Goal: Task Accomplishment & Management: Manage account settings

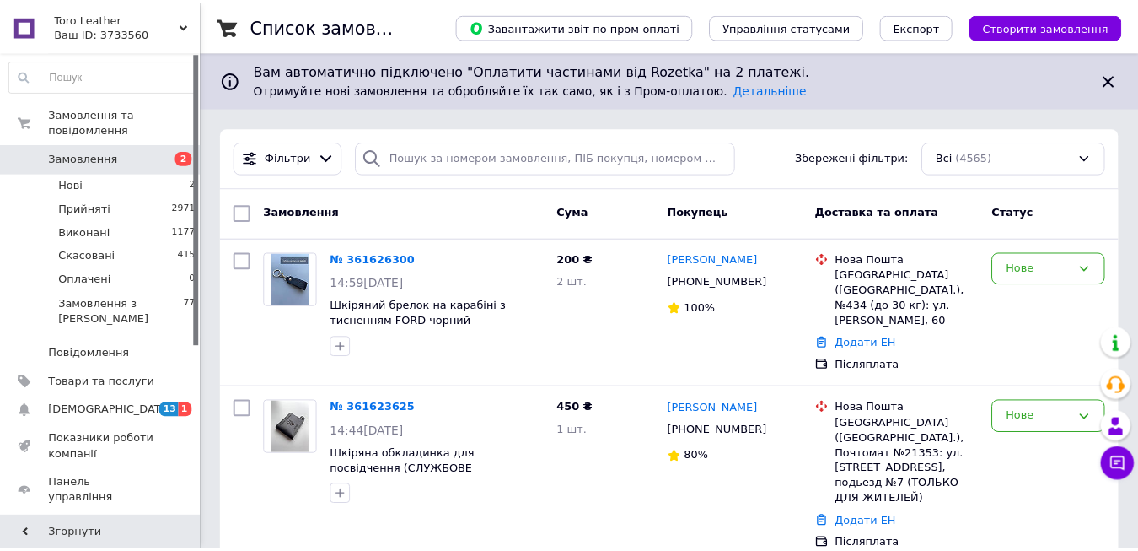
scroll to position [84, 0]
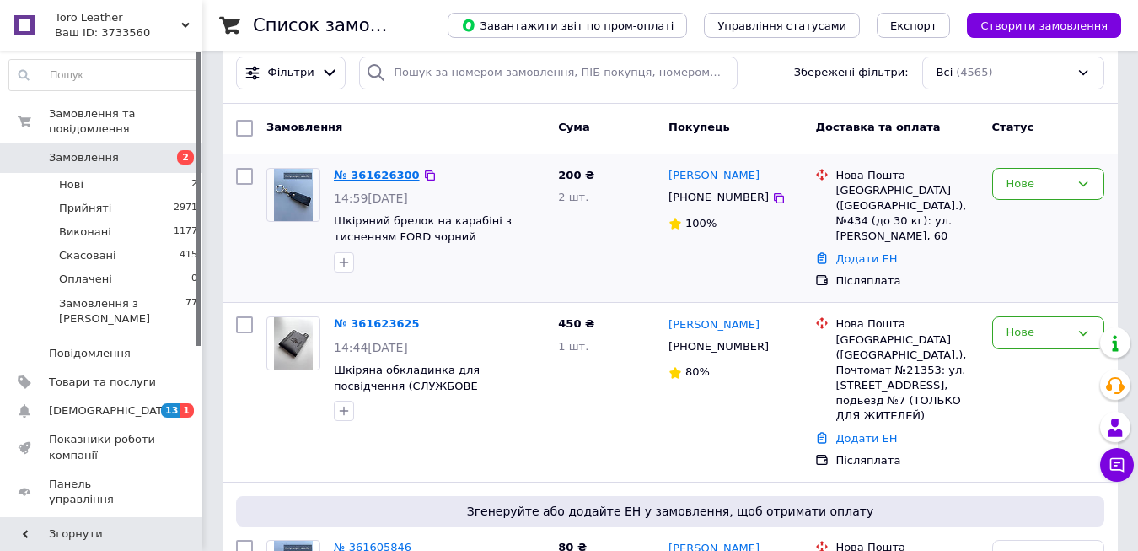
click at [383, 175] on link "№ 361626300" at bounding box center [377, 175] width 86 height 13
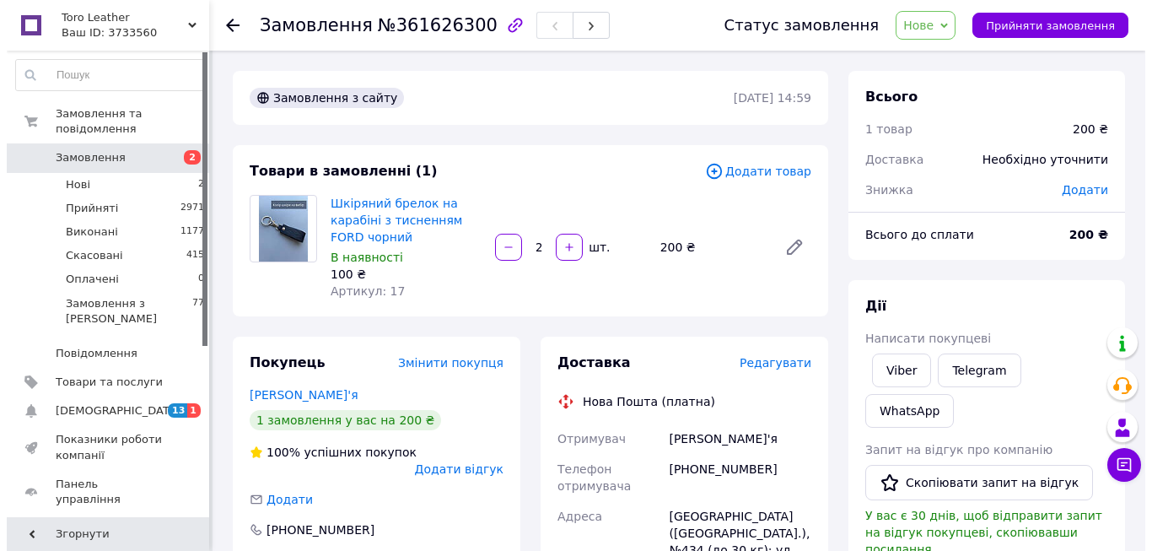
scroll to position [169, 0]
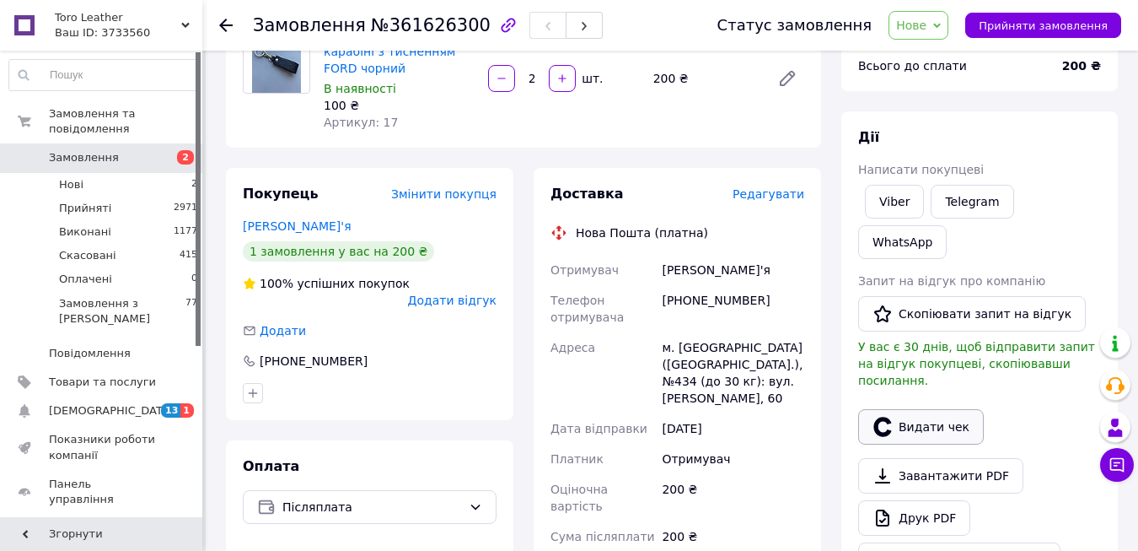
click at [902, 409] on button "Видати чек" at bounding box center [921, 426] width 126 height 35
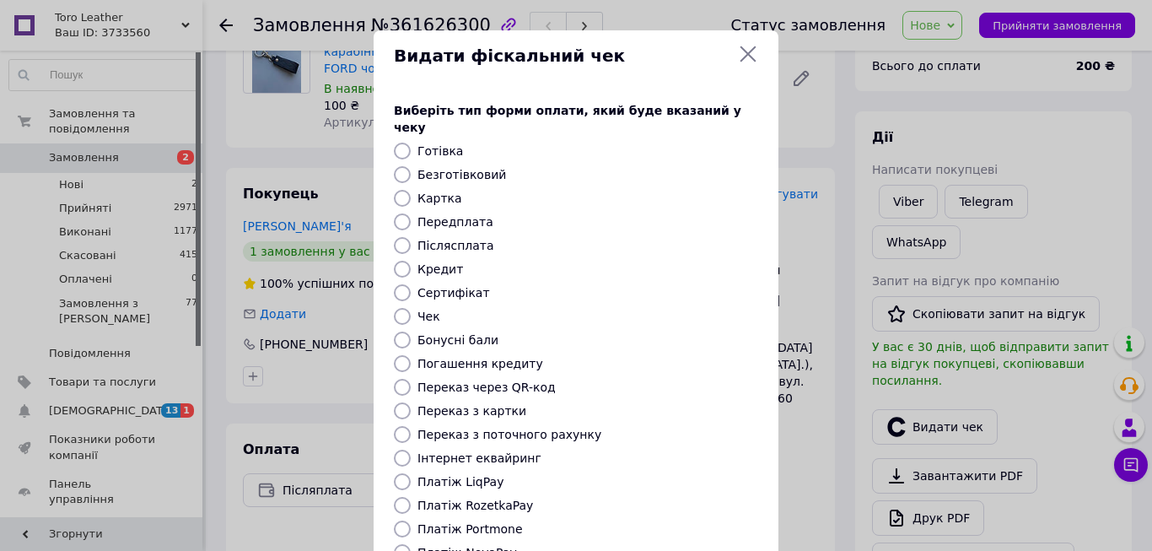
click at [404, 237] on input "Післясплата" at bounding box center [402, 245] width 17 height 17
radio input "true"
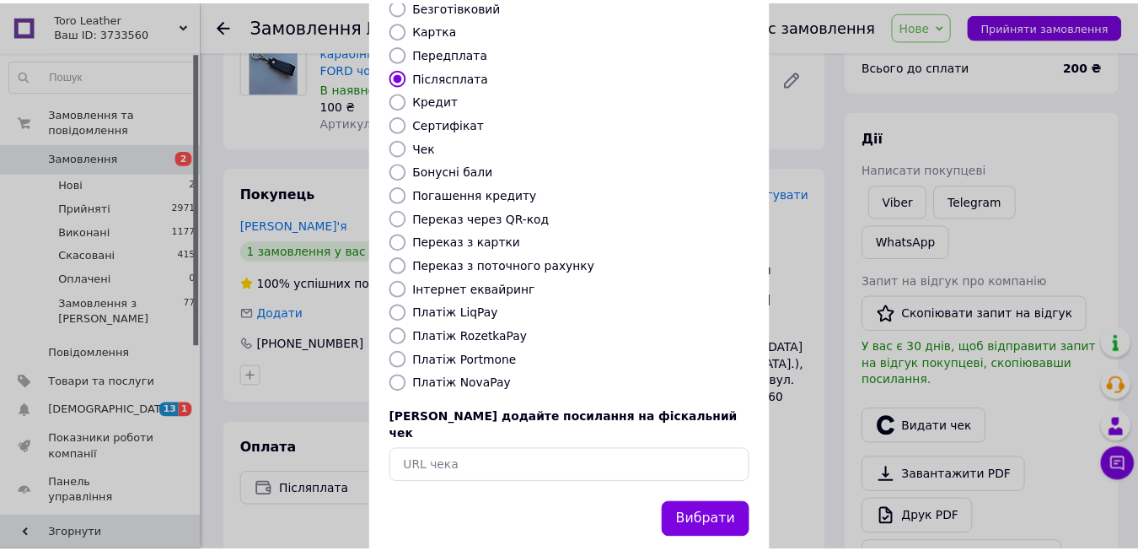
scroll to position [174, 0]
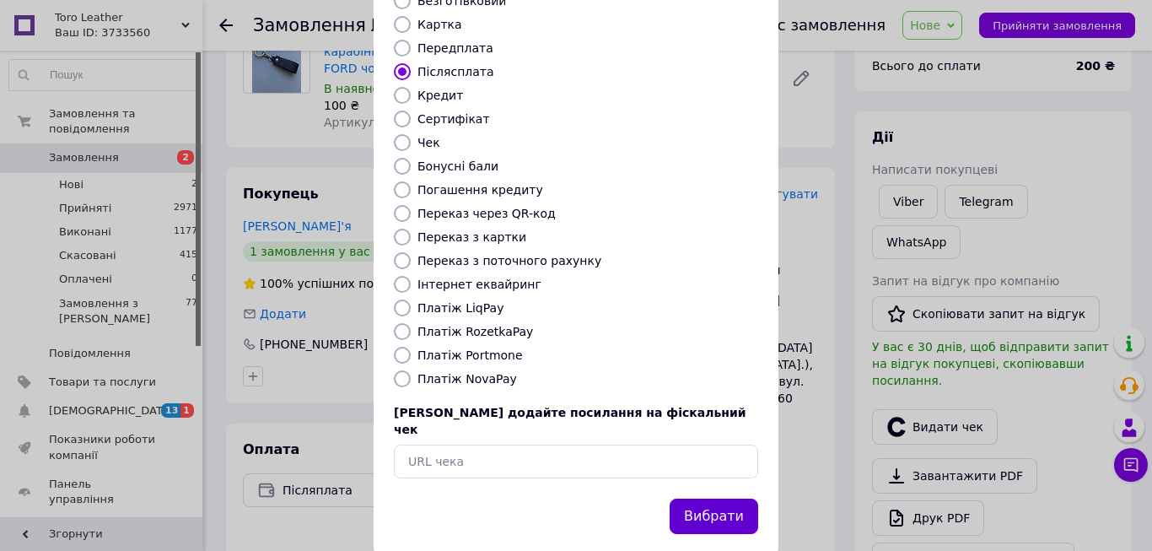
click at [725, 498] on button "Вибрати" at bounding box center [714, 516] width 89 height 36
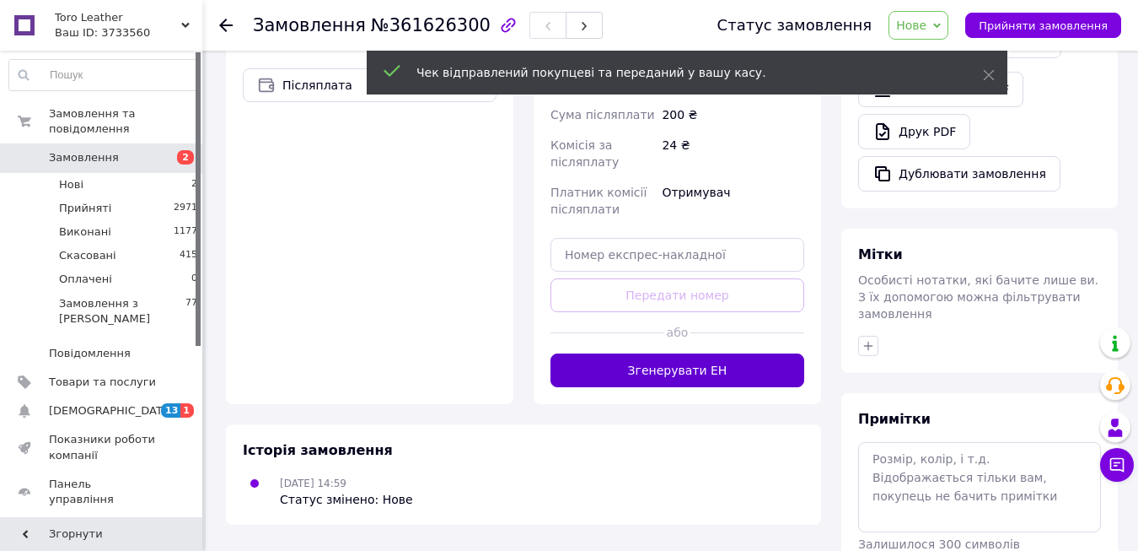
click at [699, 353] on button "Згенерувати ЕН" at bounding box center [678, 370] width 254 height 34
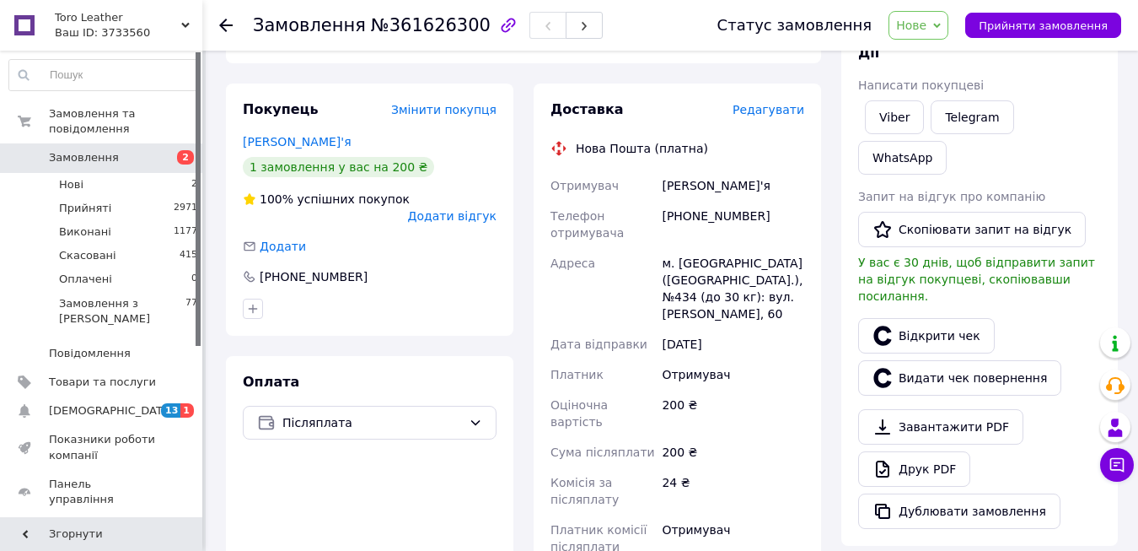
scroll to position [169, 0]
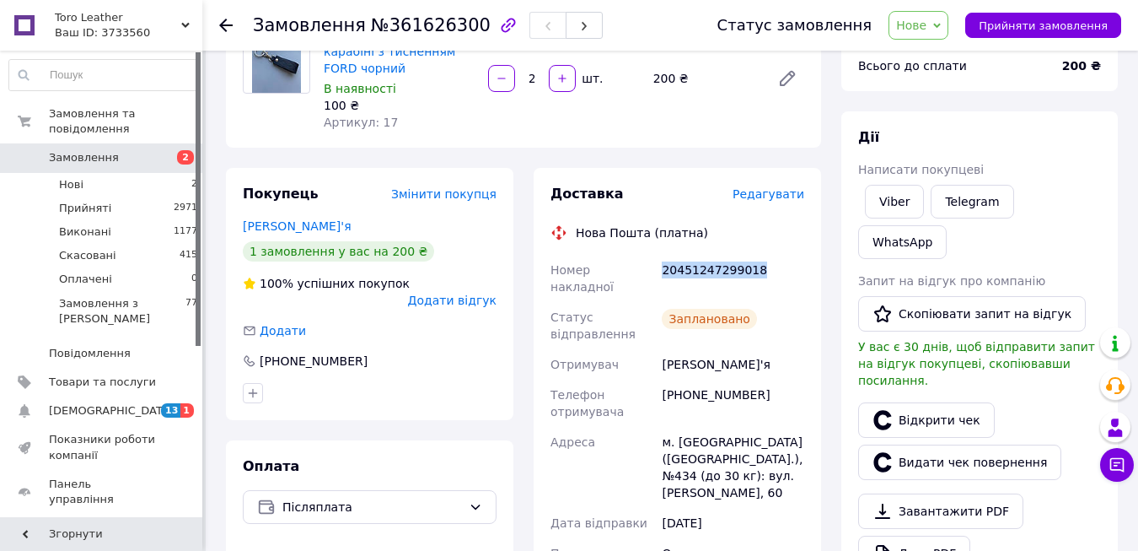
drag, startPoint x: 664, startPoint y: 266, endPoint x: 771, endPoint y: 265, distance: 107.1
click at [771, 265] on div "20451247299018" at bounding box center [733, 278] width 149 height 47
copy div "20451247299018"
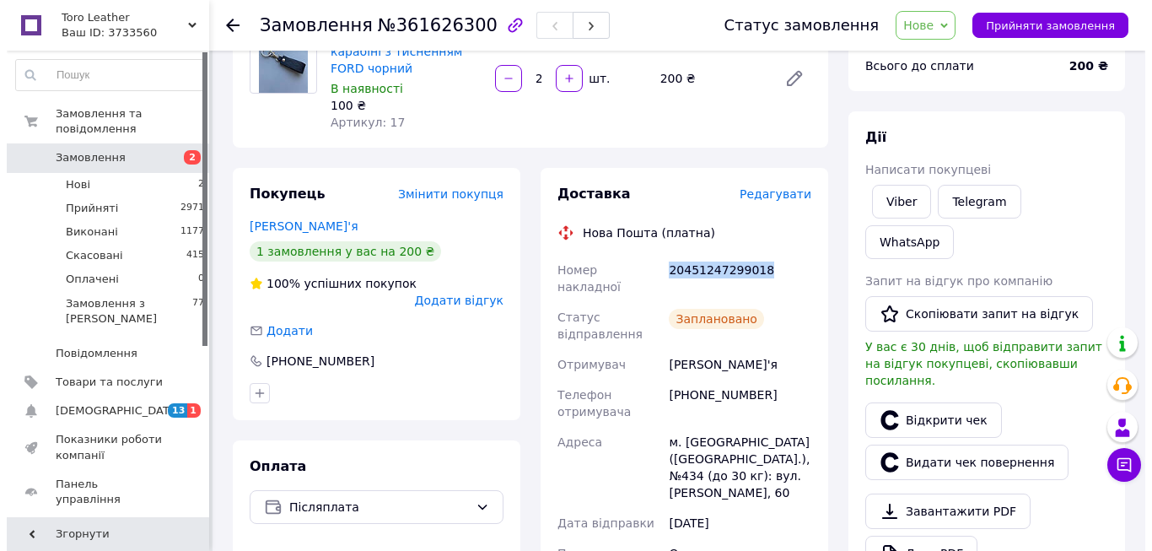
scroll to position [0, 0]
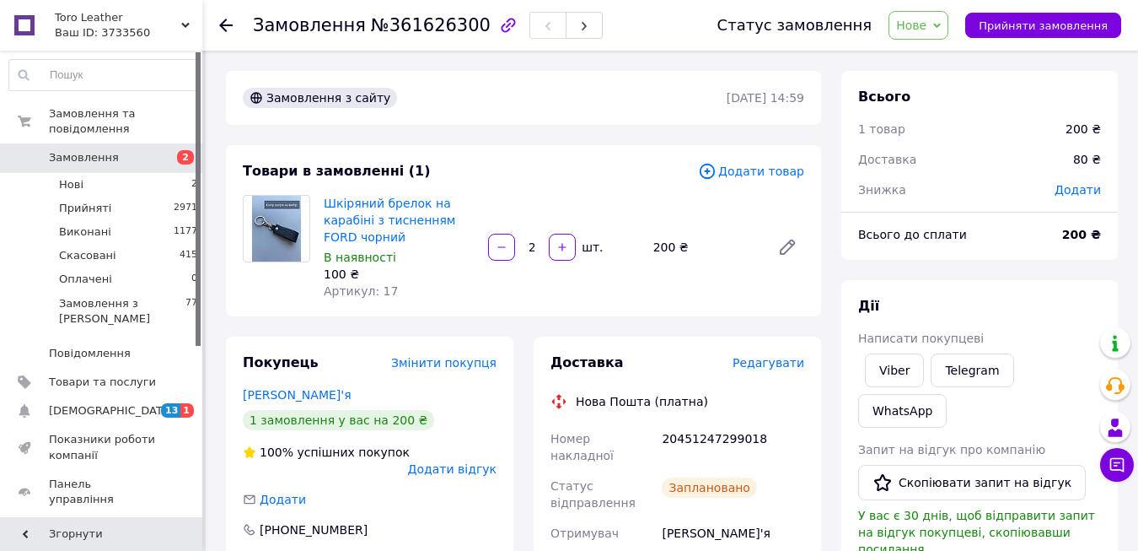
click at [941, 22] on icon at bounding box center [938, 26] width 8 height 8
click at [958, 52] on li "Прийнято" at bounding box center [929, 58] width 78 height 25
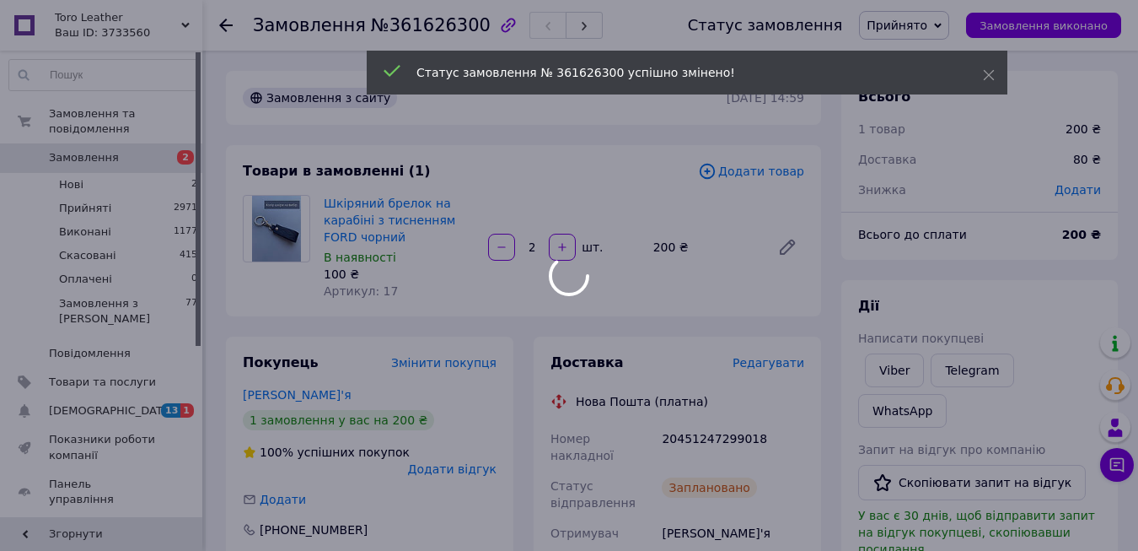
click at [222, 27] on use at bounding box center [225, 25] width 13 height 13
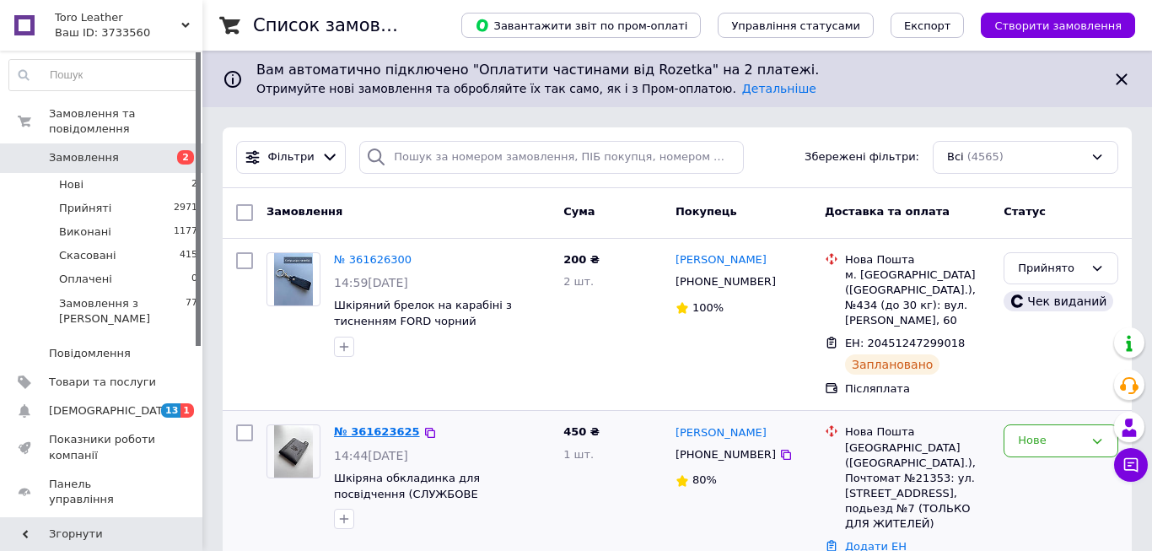
scroll to position [169, 0]
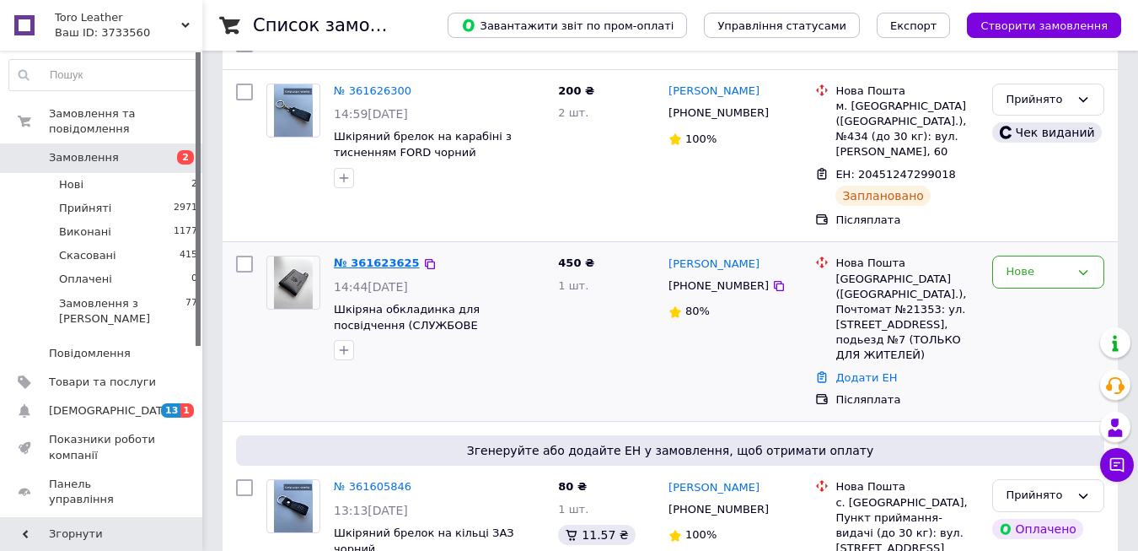
click at [389, 256] on link "№ 361623625" at bounding box center [377, 262] width 86 height 13
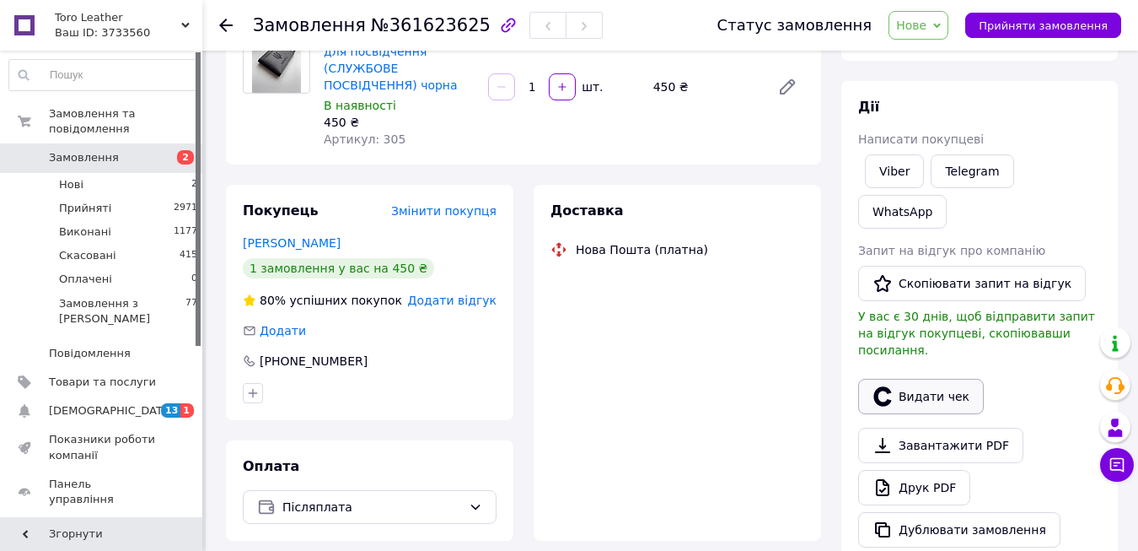
click at [907, 379] on button "Видати чек" at bounding box center [921, 396] width 126 height 35
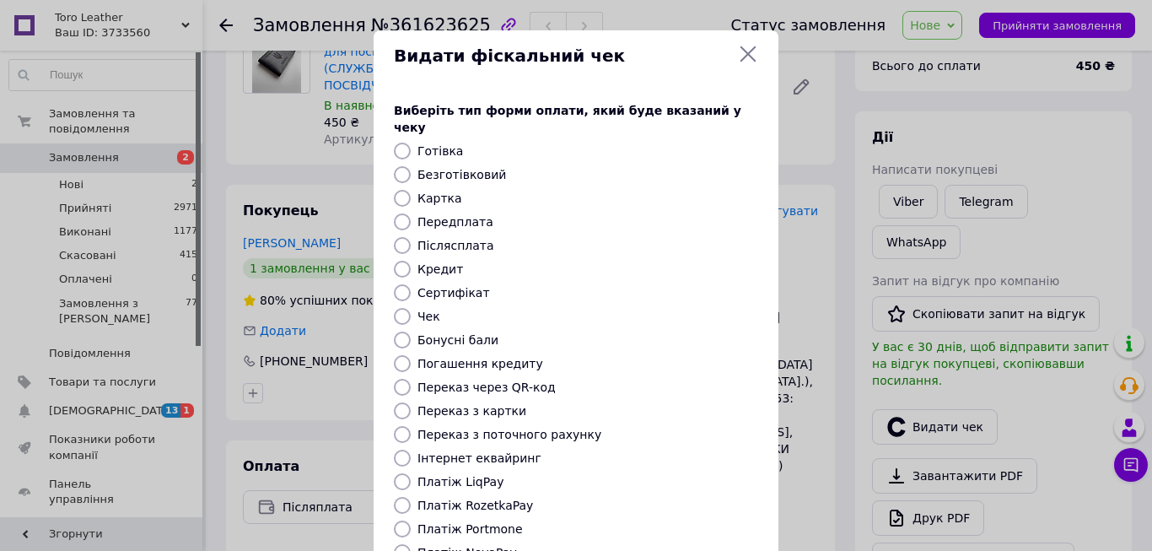
drag, startPoint x: 404, startPoint y: 227, endPoint x: 482, endPoint y: 271, distance: 89.9
click at [403, 237] on input "Післясплата" at bounding box center [402, 245] width 17 height 17
radio input "true"
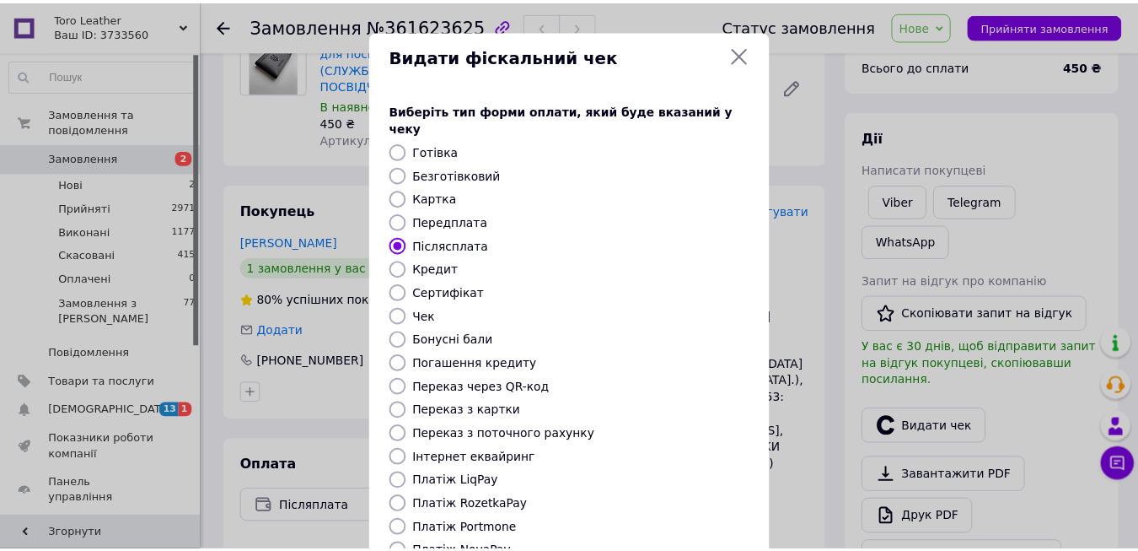
scroll to position [174, 0]
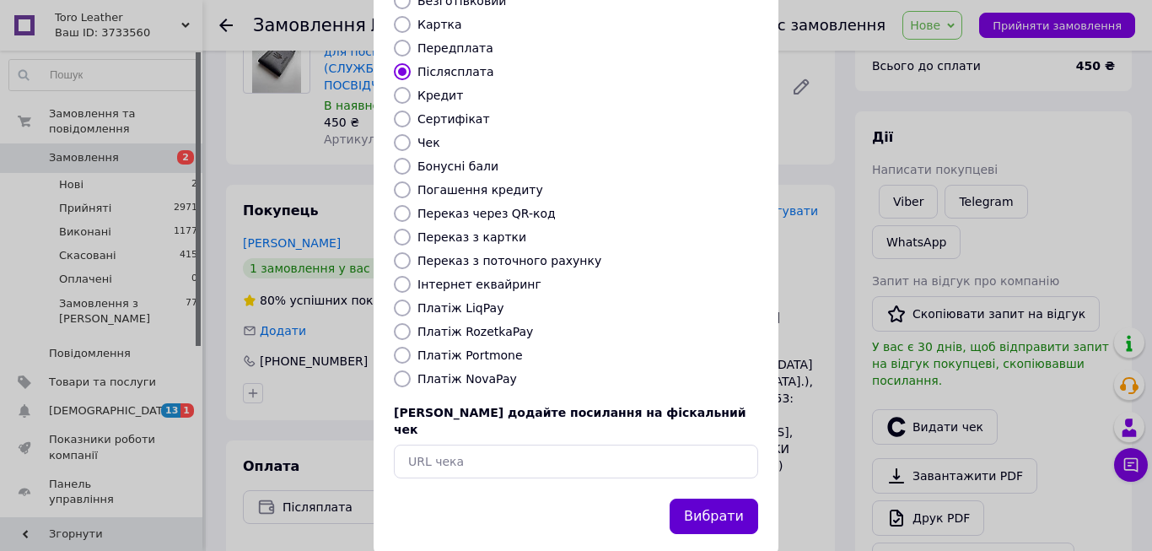
click at [720, 498] on button "Вибрати" at bounding box center [714, 516] width 89 height 36
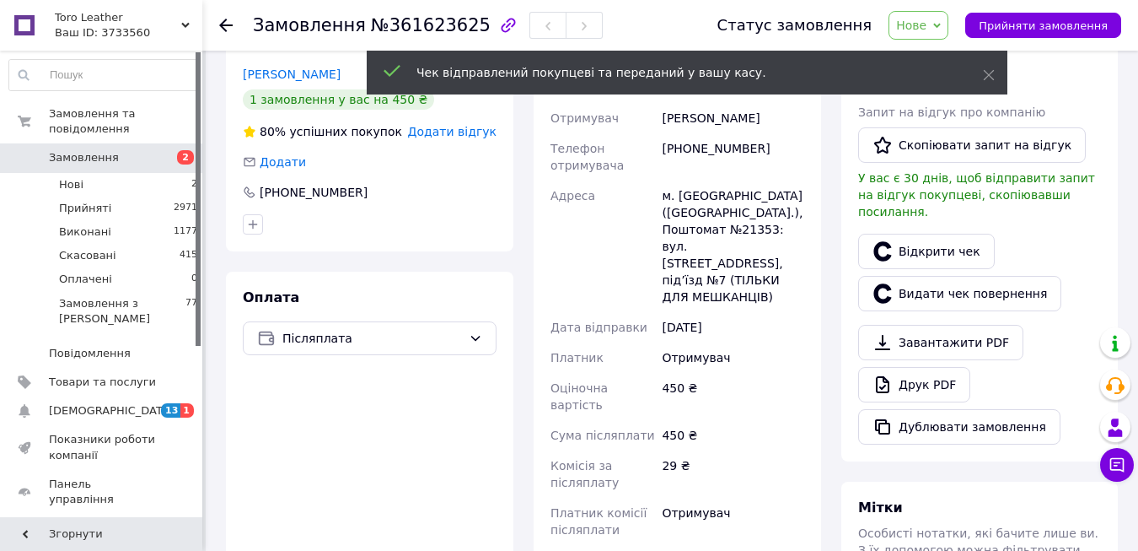
scroll to position [506, 0]
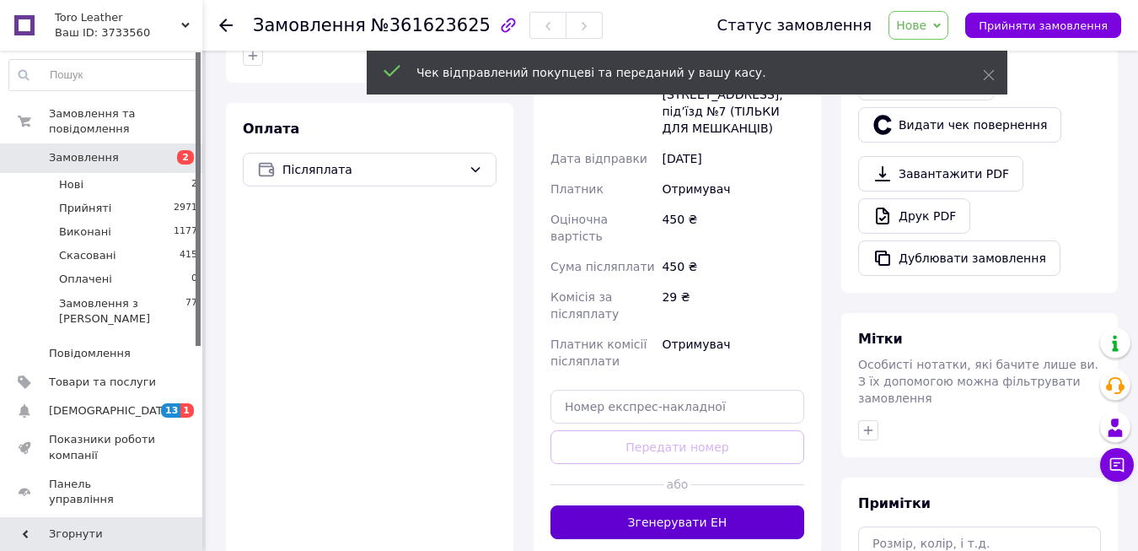
click at [689, 505] on button "Згенерувати ЕН" at bounding box center [678, 522] width 254 height 34
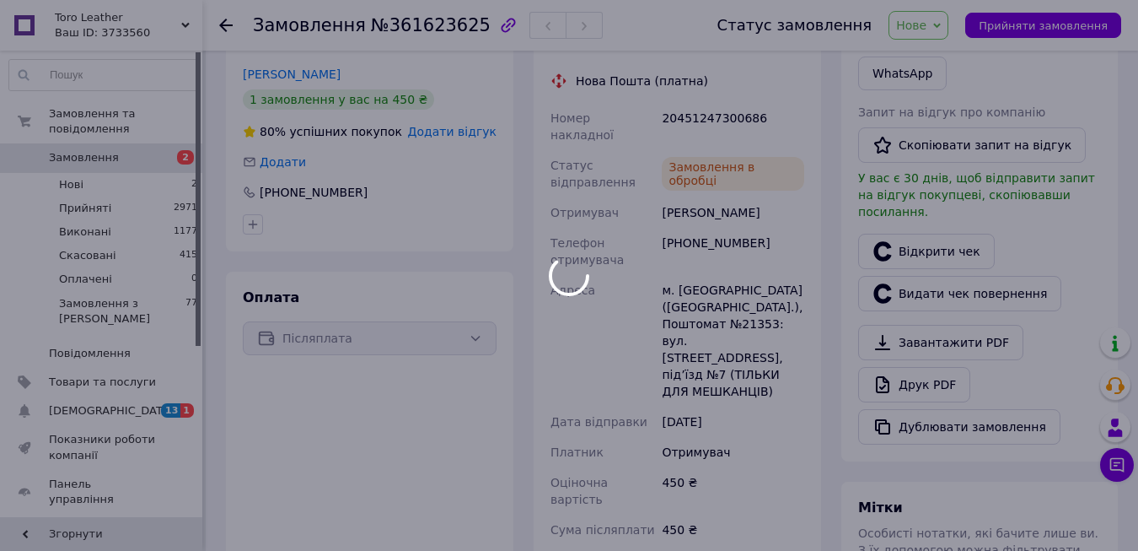
scroll to position [253, 0]
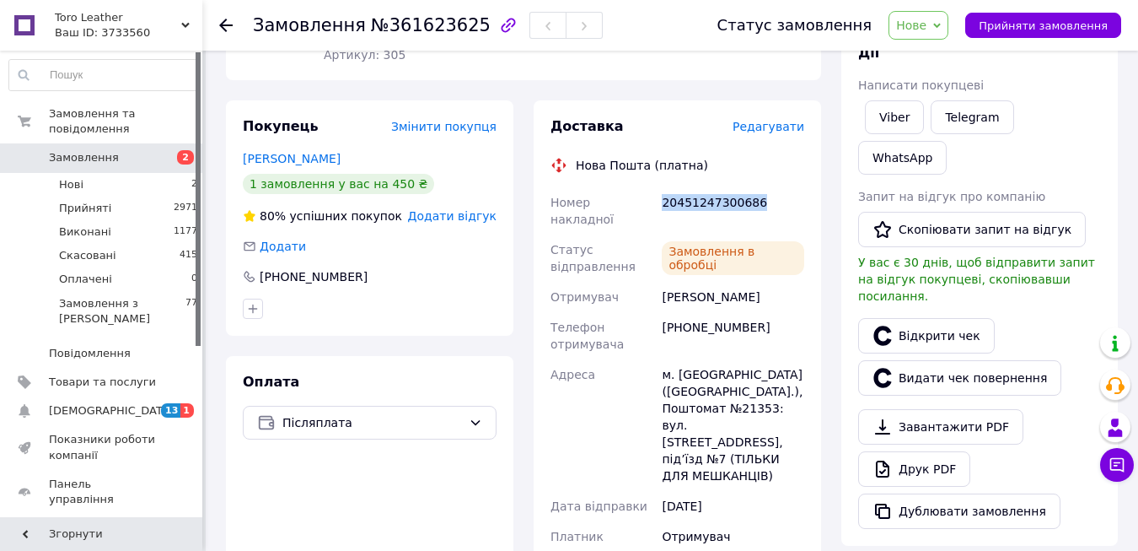
drag, startPoint x: 659, startPoint y: 186, endPoint x: 819, endPoint y: 196, distance: 159.7
click at [819, 196] on div "Доставка Редагувати Нова Пошта (платна) Номер накладної 20451247300686 Статус в…" at bounding box center [678, 467] width 288 height 735
copy div "20451247300686"
click at [223, 24] on icon at bounding box center [225, 25] width 13 height 13
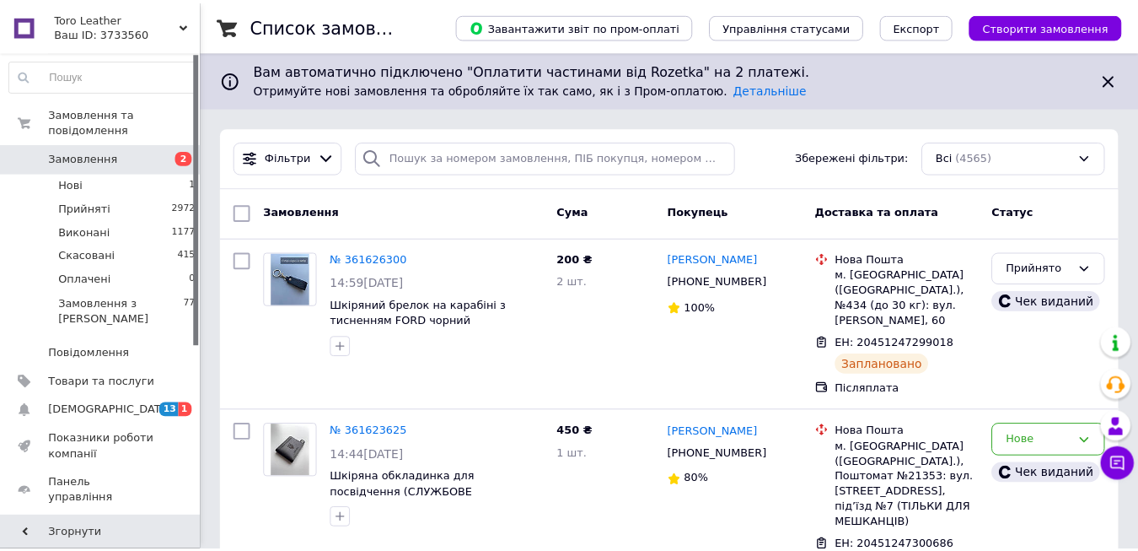
scroll to position [253, 0]
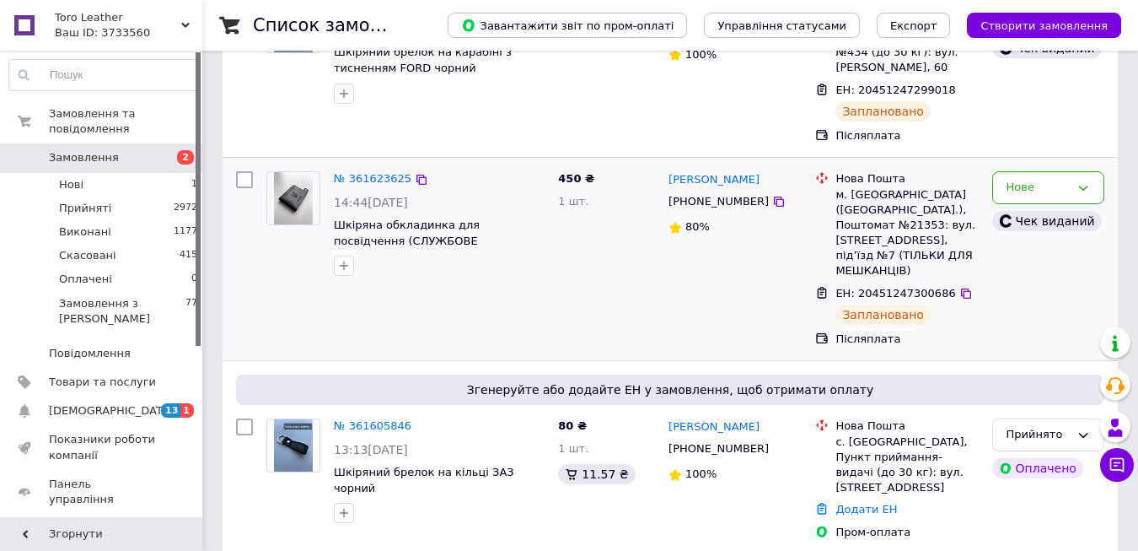
click at [1090, 171] on div "Нове" at bounding box center [1049, 187] width 112 height 33
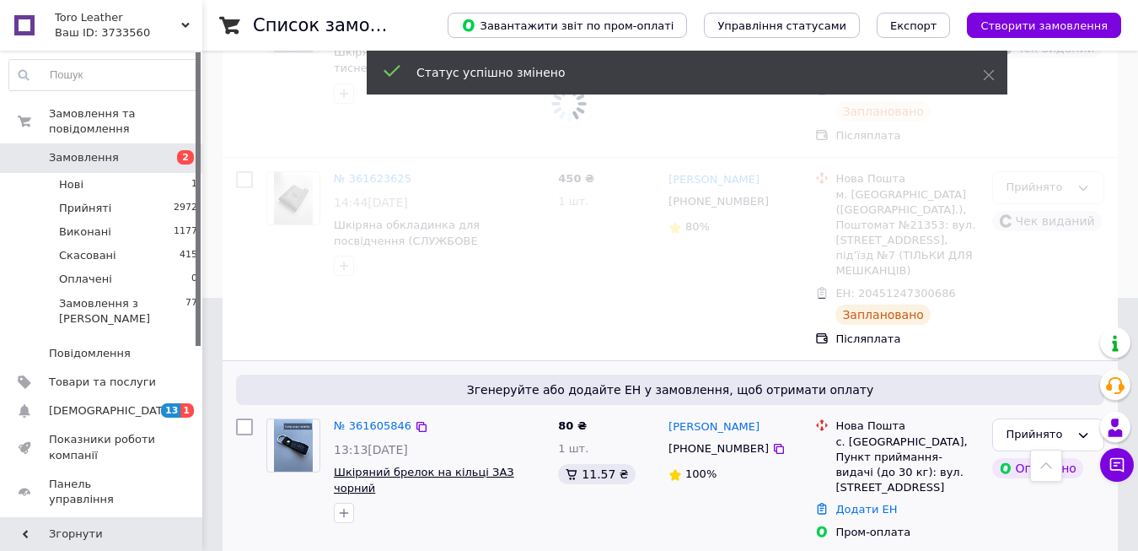
scroll to position [506, 0]
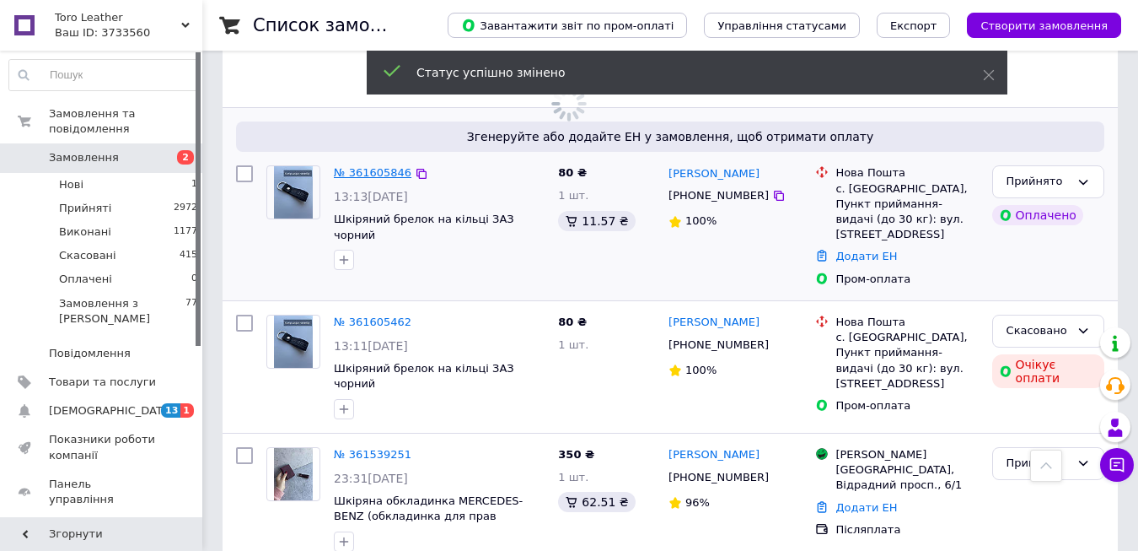
click at [369, 166] on link "№ 361605846" at bounding box center [373, 172] width 78 height 13
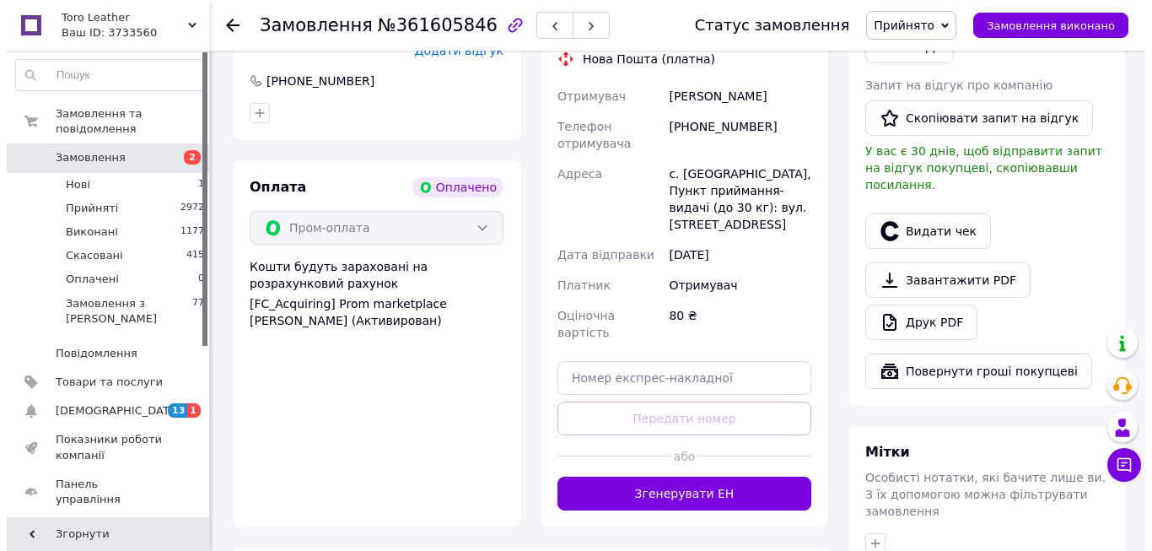
scroll to position [506, 0]
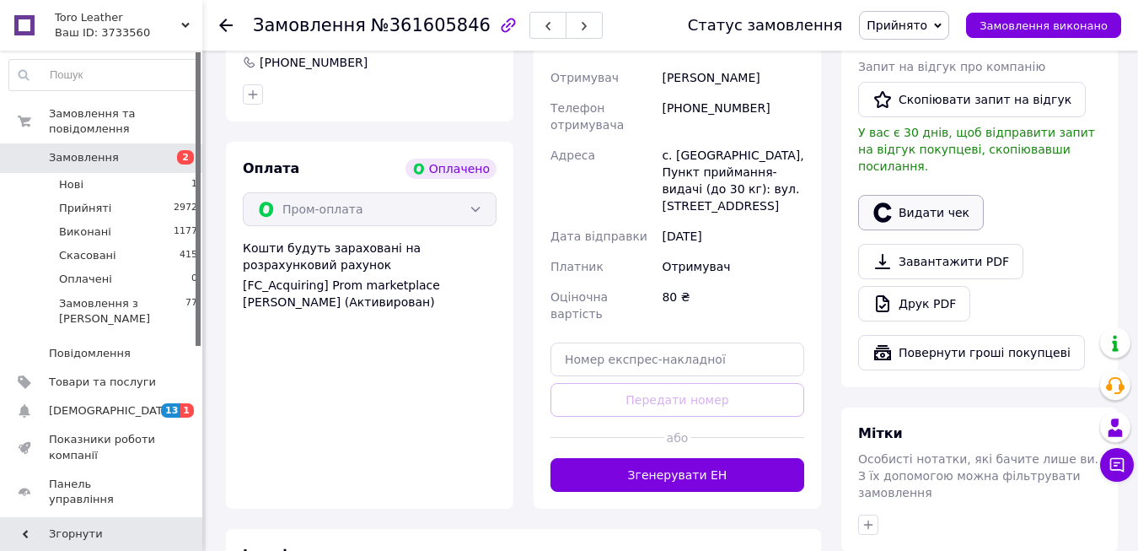
click at [911, 206] on button "Видати чек" at bounding box center [921, 212] width 126 height 35
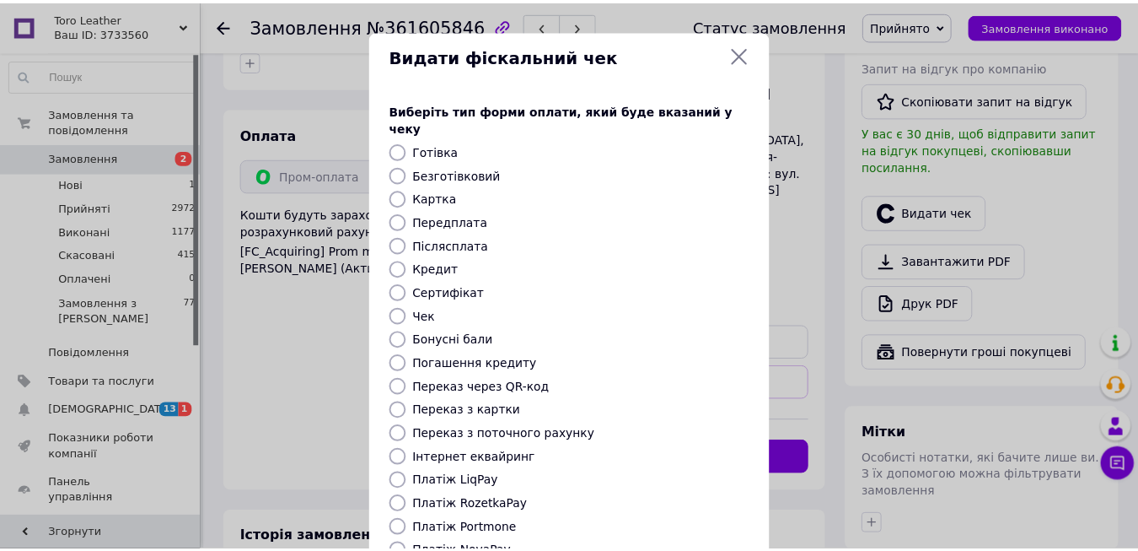
scroll to position [174, 0]
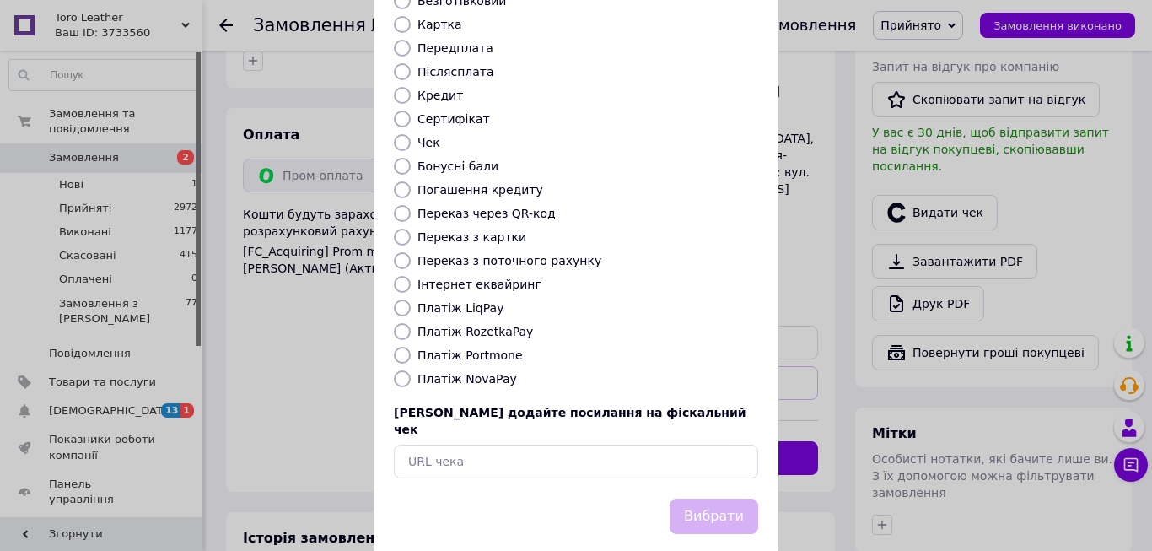
click at [400, 323] on input "Платіж RozetkaPay" at bounding box center [402, 331] width 17 height 17
radio input "true"
click at [706, 498] on button "Вибрати" at bounding box center [714, 516] width 89 height 36
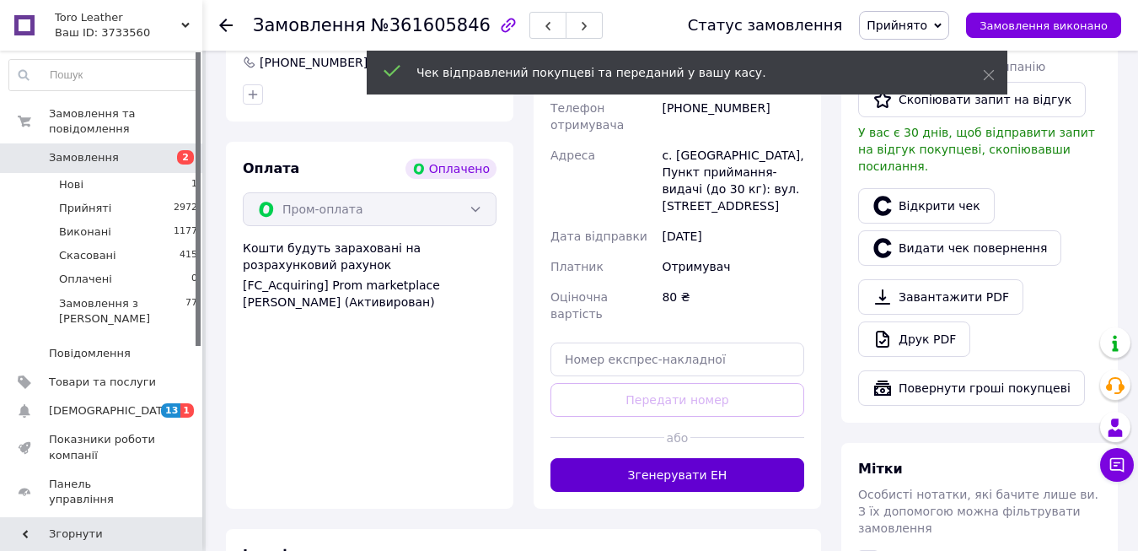
click at [717, 458] on button "Згенерувати ЕН" at bounding box center [678, 475] width 254 height 34
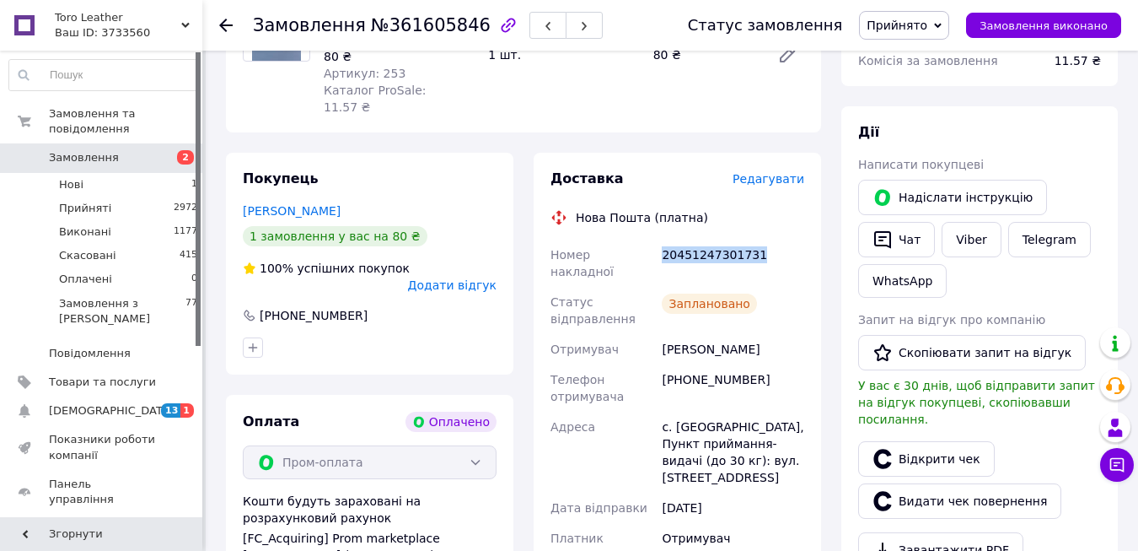
drag, startPoint x: 662, startPoint y: 236, endPoint x: 791, endPoint y: 235, distance: 129.0
click at [791, 240] on div "20451247301731" at bounding box center [733, 263] width 149 height 47
copy div "20451247301731"
click at [226, 26] on use at bounding box center [225, 25] width 13 height 13
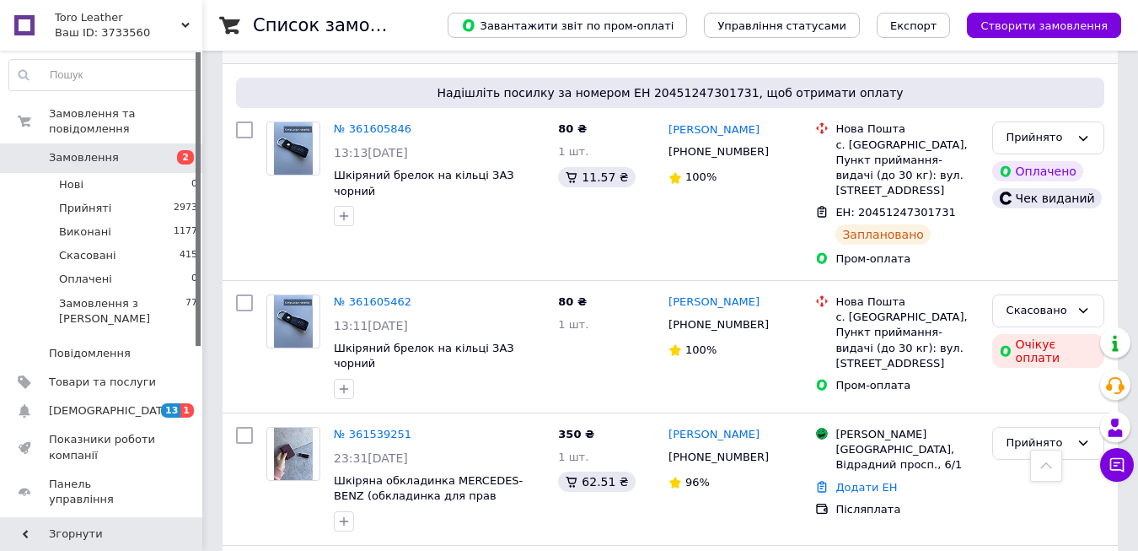
scroll to position [719, 0]
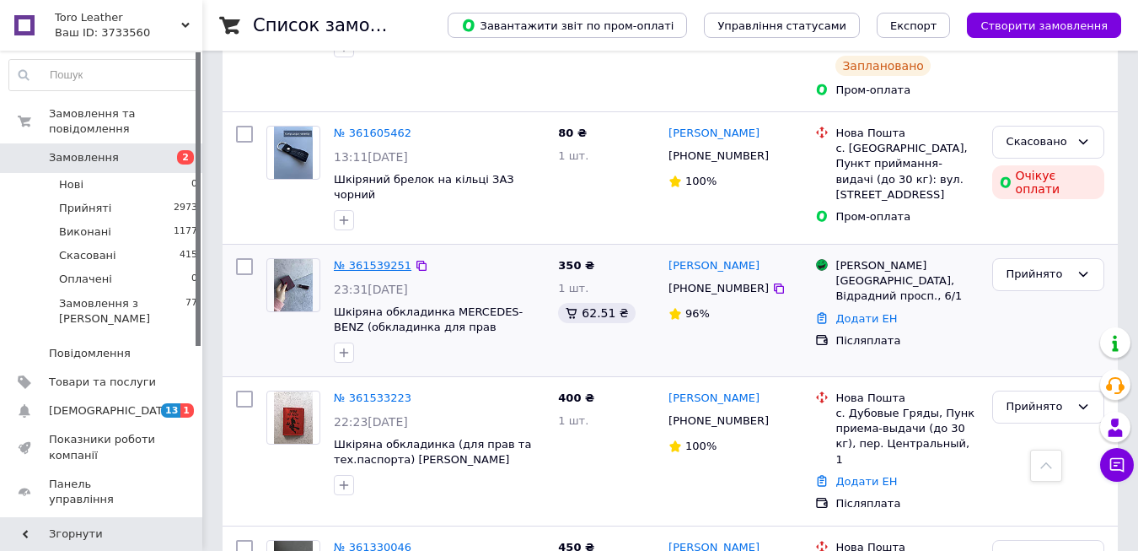
click at [365, 259] on link "№ 361539251" at bounding box center [373, 265] width 78 height 13
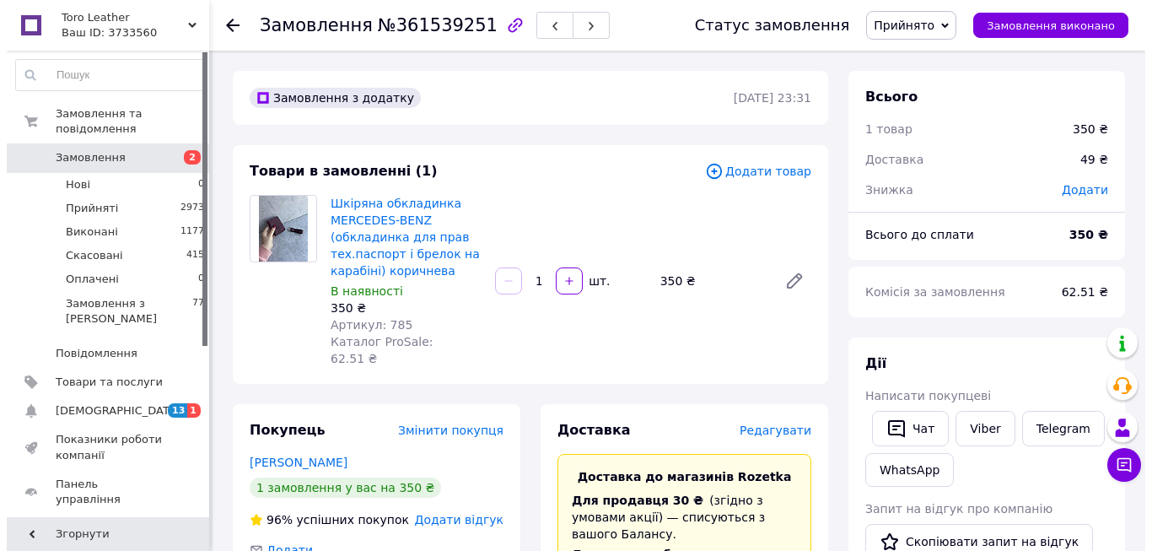
scroll to position [337, 0]
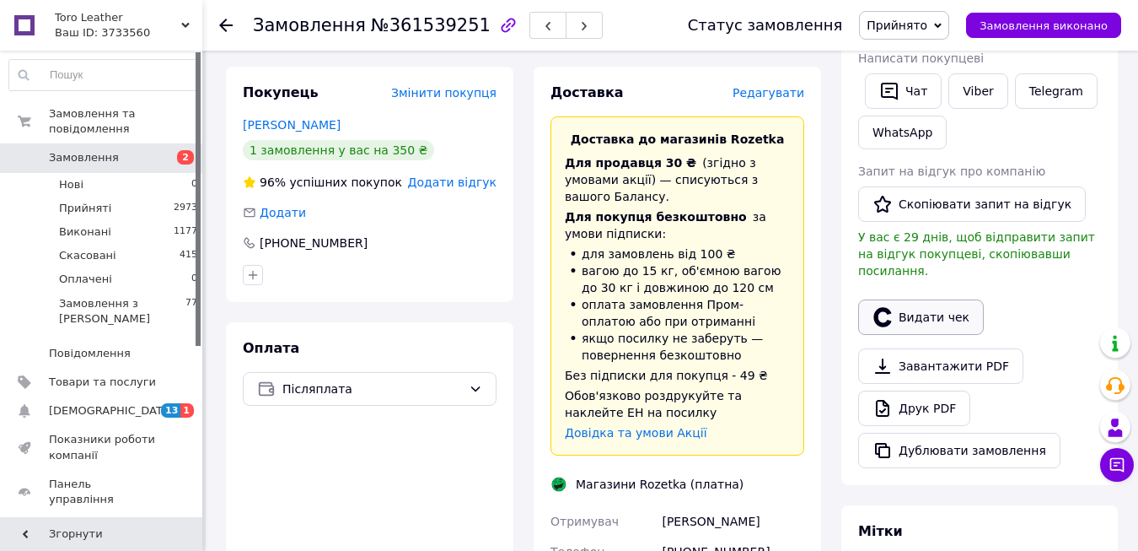
click at [924, 315] on button "Видати чек" at bounding box center [921, 316] width 126 height 35
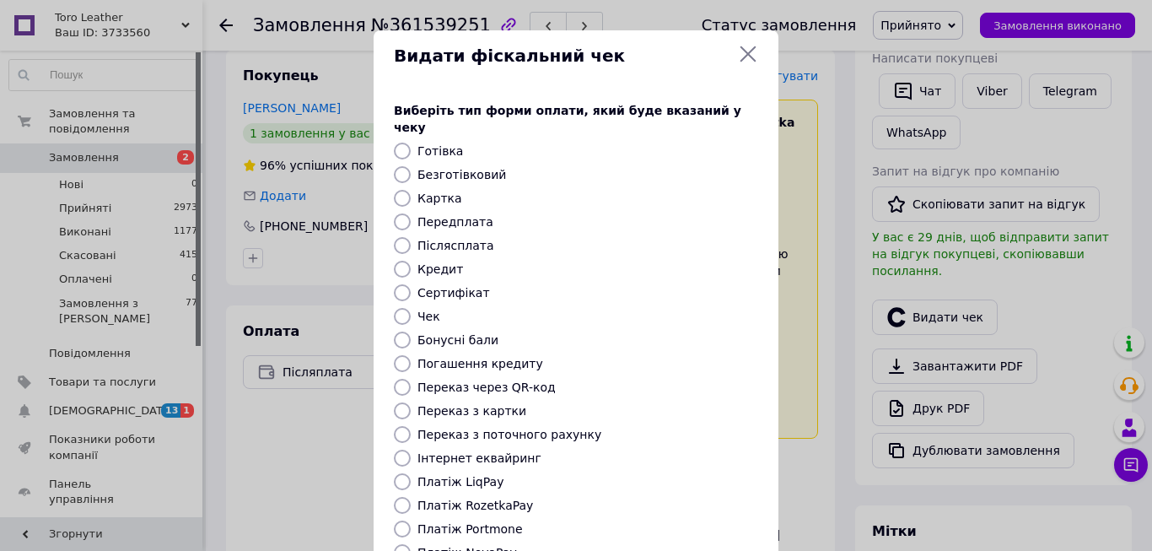
click at [399, 237] on input "Післясплата" at bounding box center [402, 245] width 17 height 17
radio input "true"
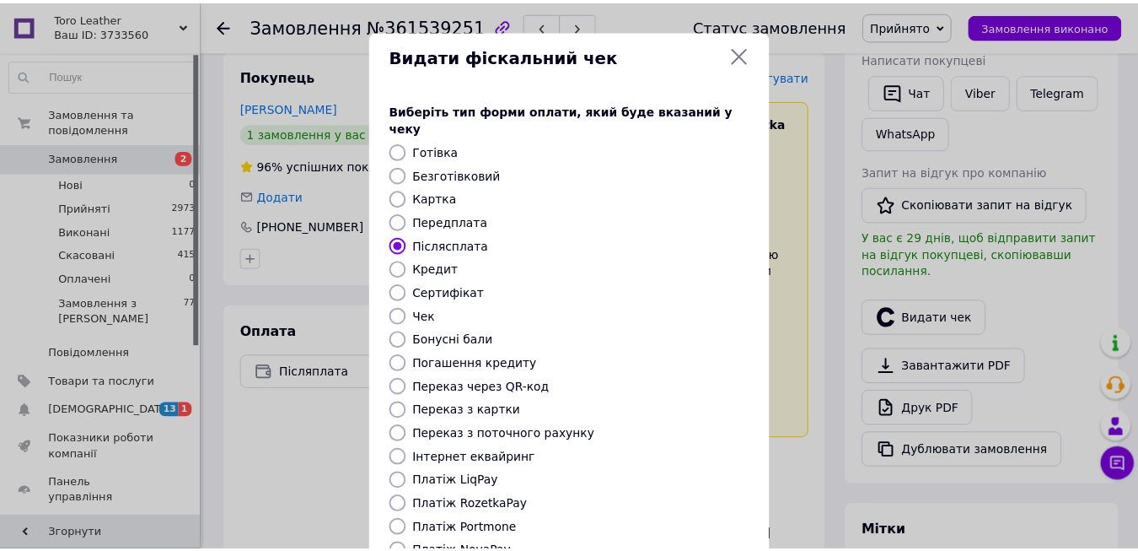
scroll to position [174, 0]
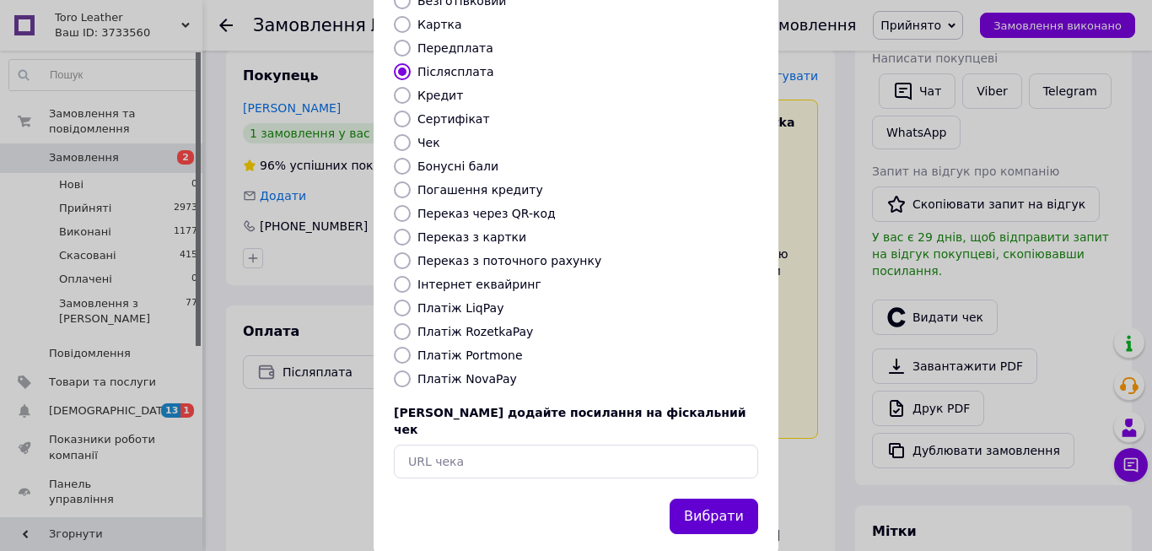
click at [719, 498] on button "Вибрати" at bounding box center [714, 516] width 89 height 36
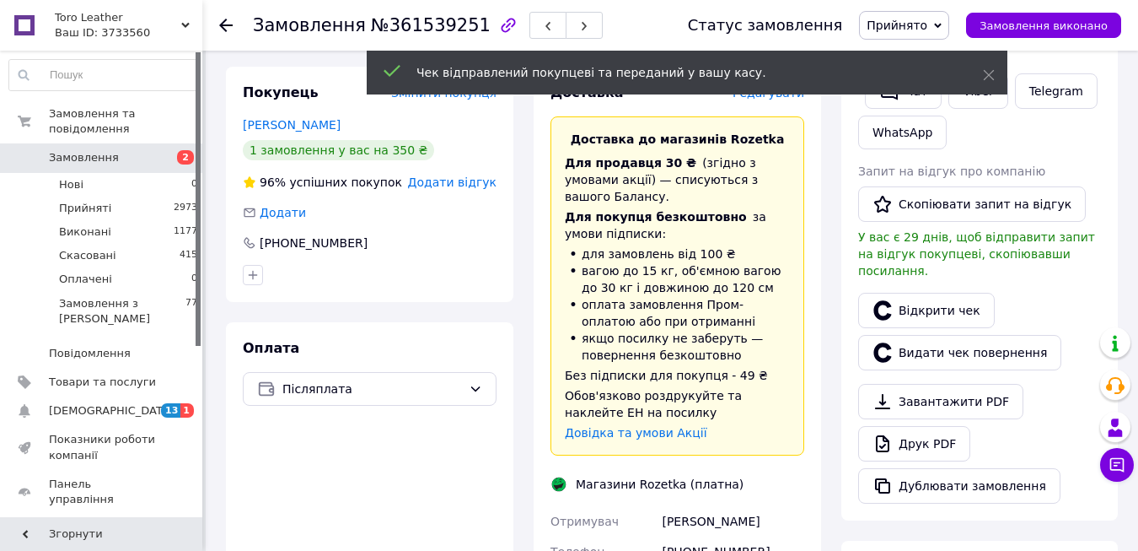
scroll to position [759, 0]
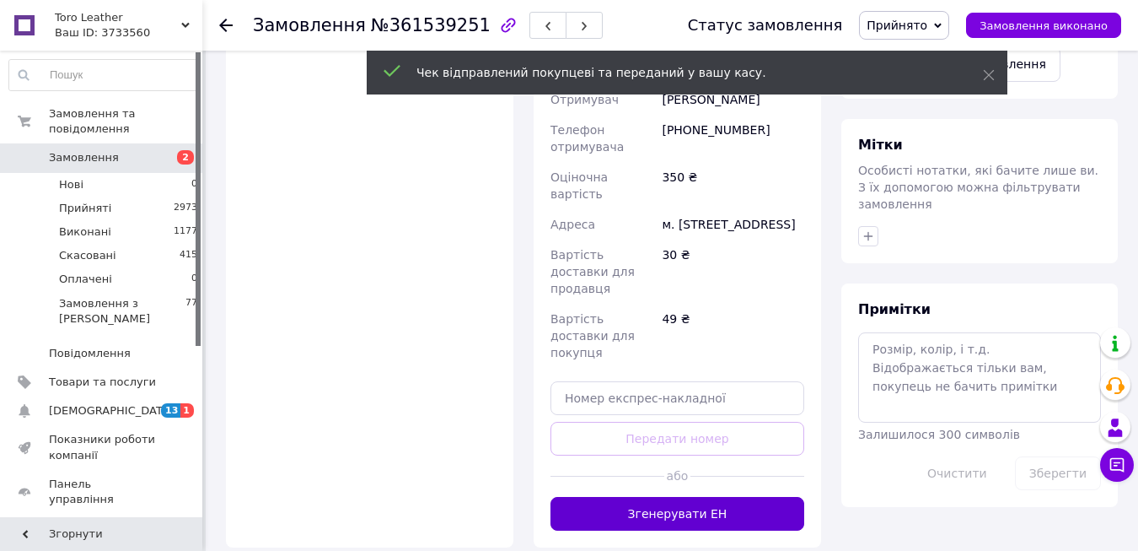
click at [721, 497] on button "Згенерувати ЕН" at bounding box center [678, 514] width 254 height 34
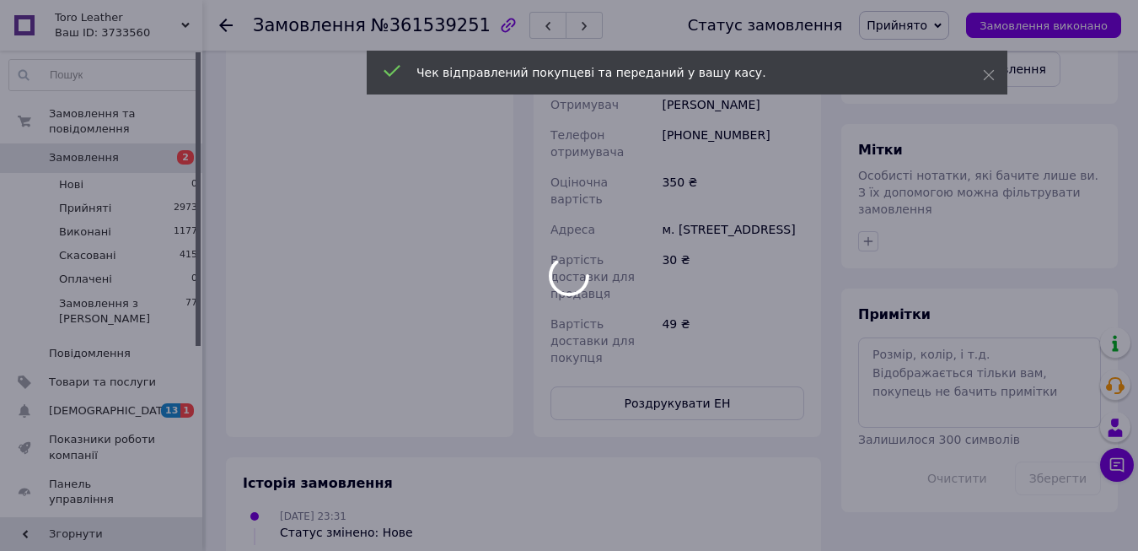
scroll to position [585, 0]
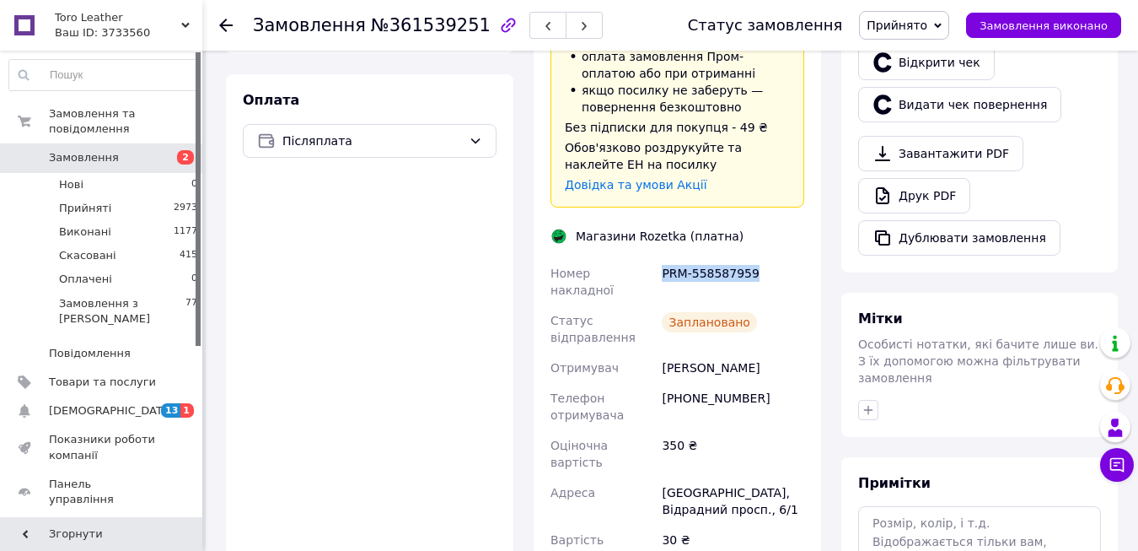
drag, startPoint x: 663, startPoint y: 235, endPoint x: 762, endPoint y: 239, distance: 98.7
click at [762, 258] on div "PRM-558587959" at bounding box center [733, 281] width 149 height 47
copy div "PRM-558587959"
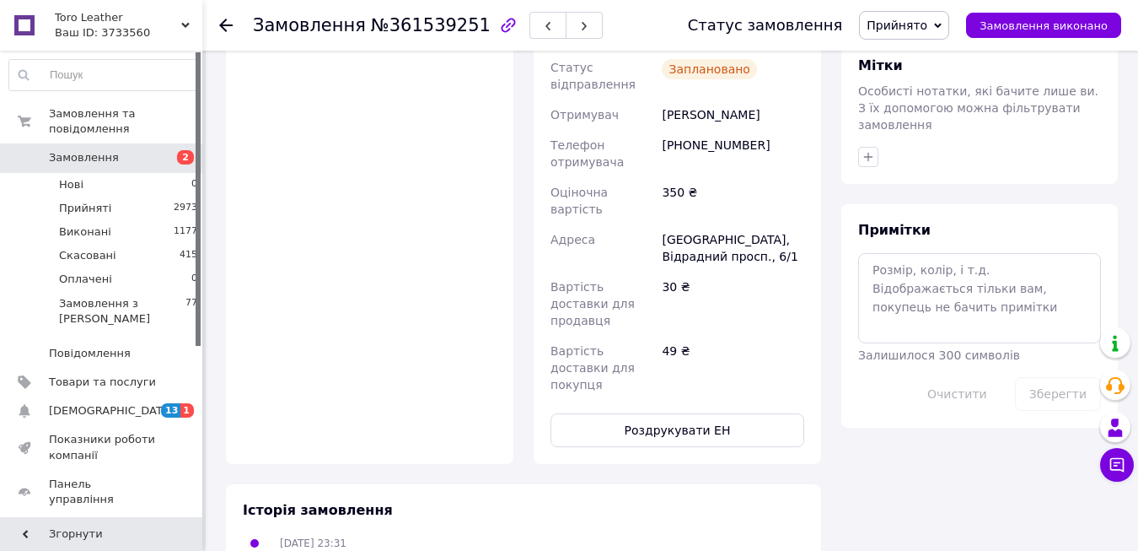
scroll to position [912, 0]
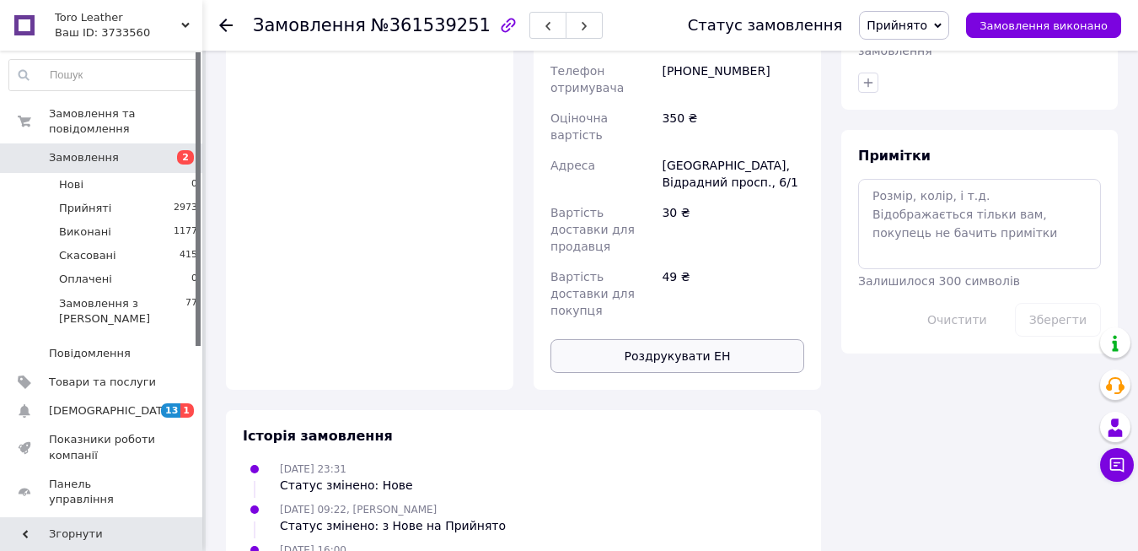
click at [632, 339] on button "Роздрукувати ЕН" at bounding box center [678, 356] width 254 height 34
click at [223, 19] on icon at bounding box center [225, 25] width 13 height 13
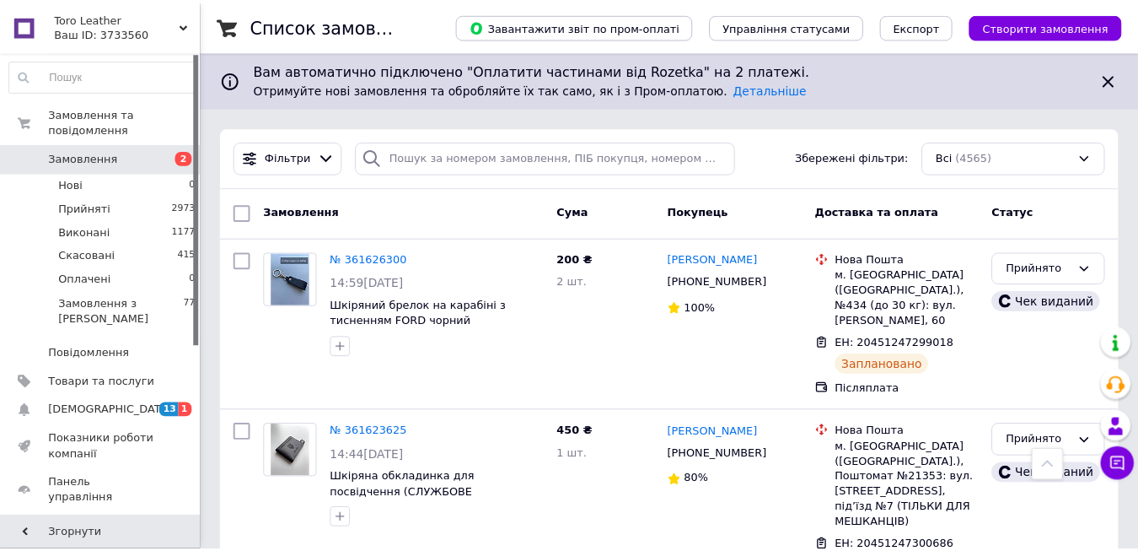
scroll to position [590, 0]
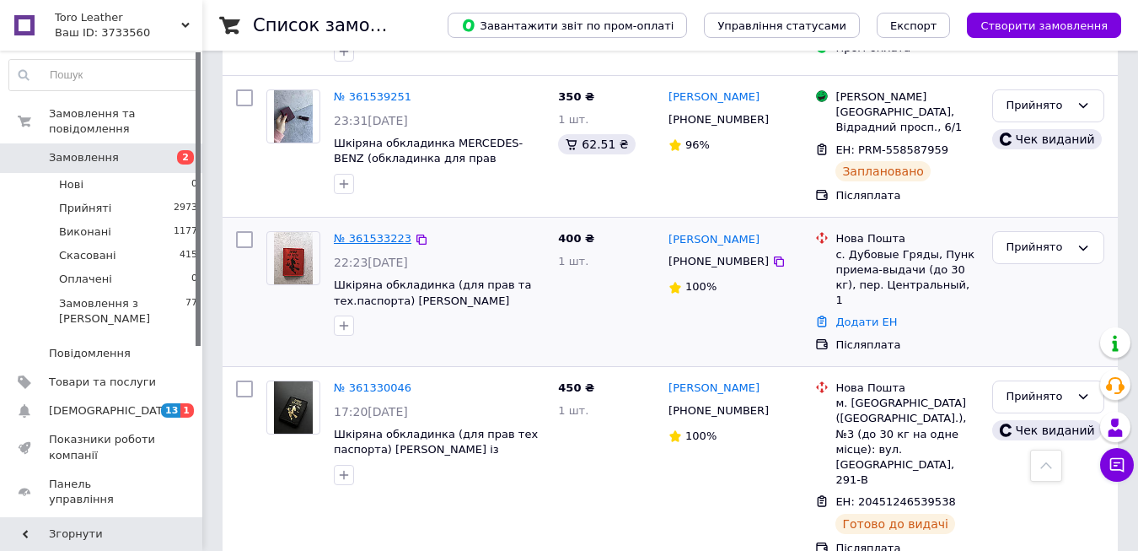
click at [379, 232] on link "№ 361533223" at bounding box center [373, 238] width 78 height 13
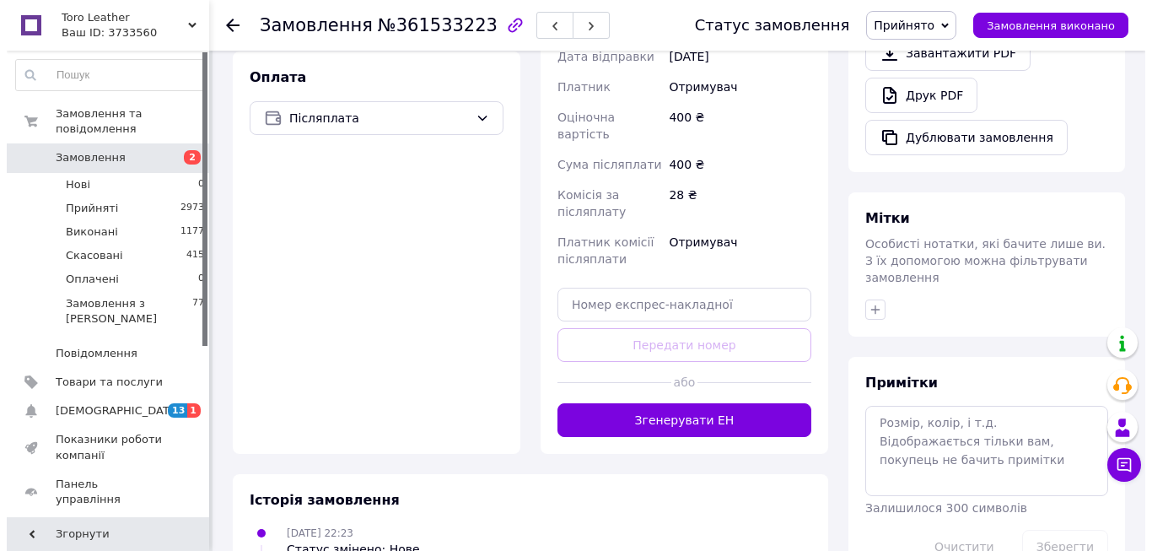
scroll to position [254, 0]
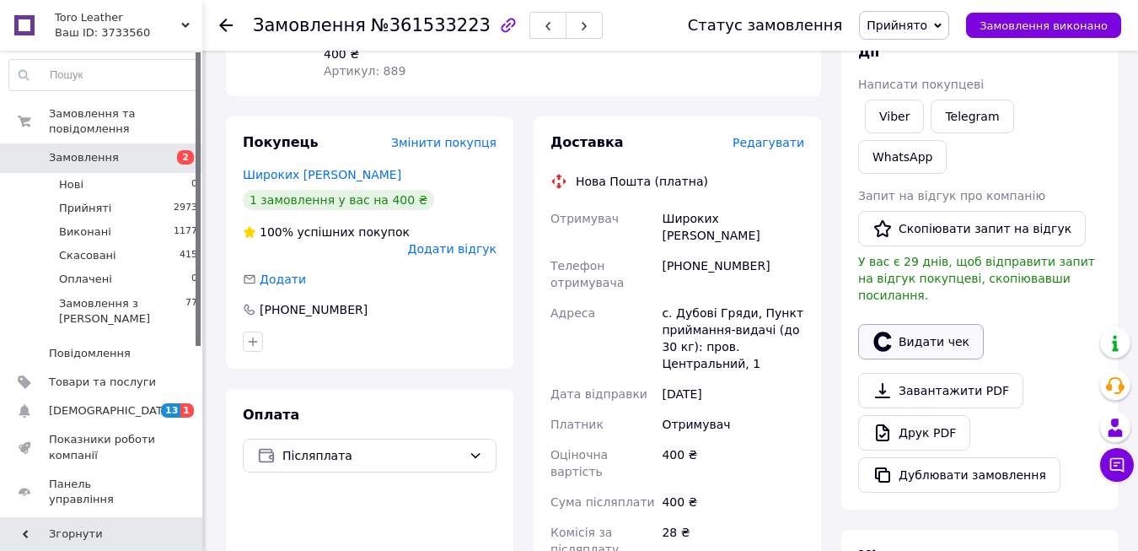
click at [908, 324] on button "Видати чек" at bounding box center [921, 341] width 126 height 35
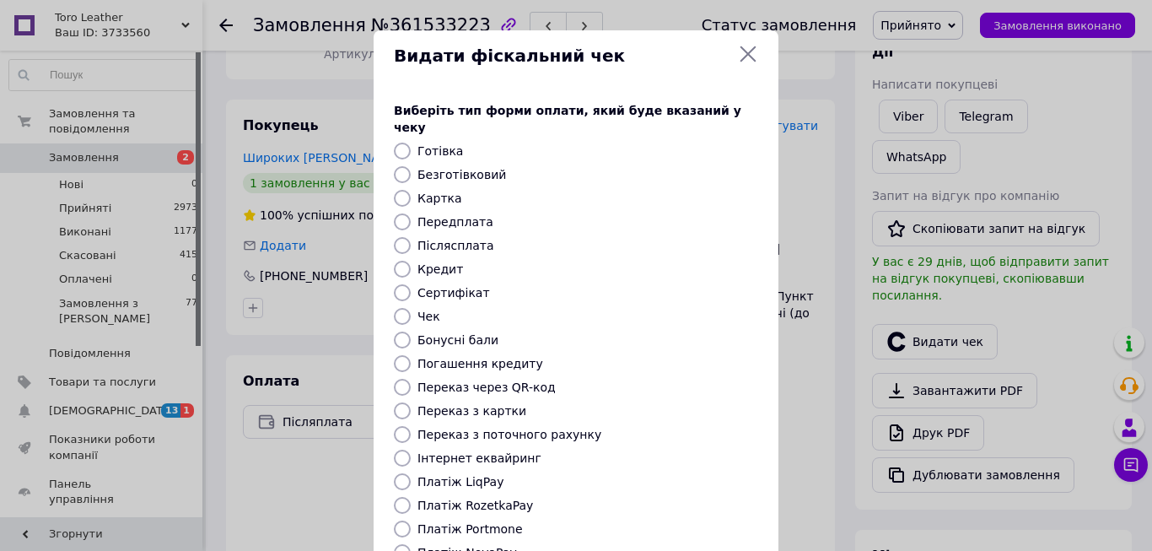
click at [401, 237] on input "Післясплата" at bounding box center [402, 245] width 17 height 17
radio input "true"
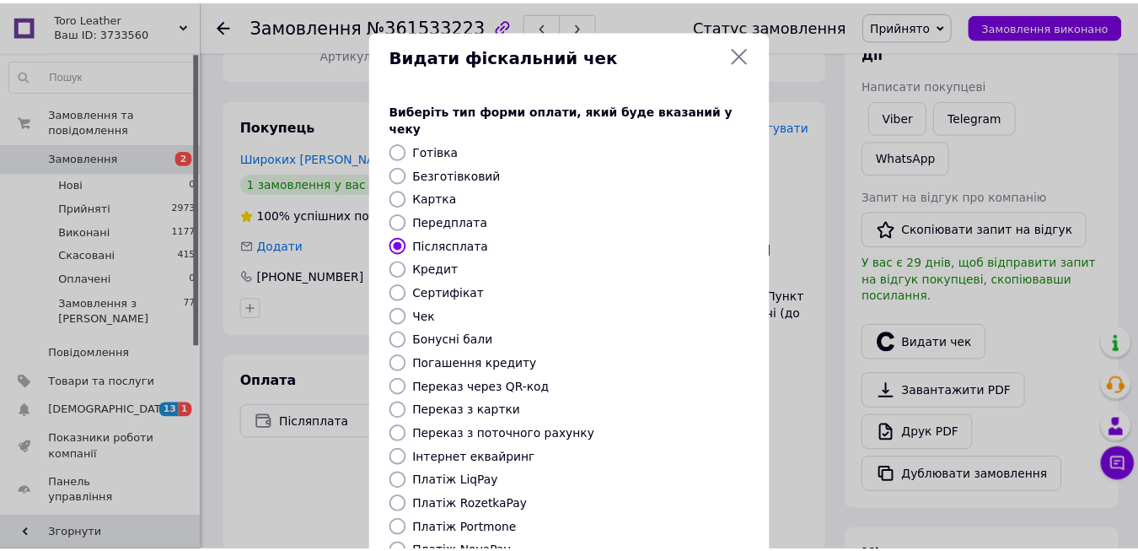
scroll to position [174, 0]
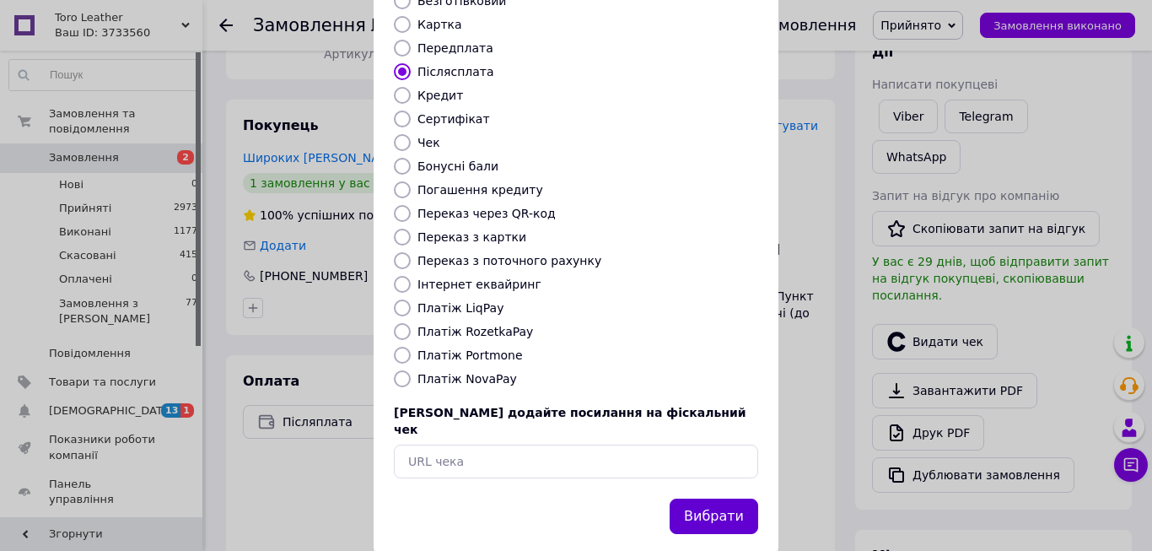
click at [723, 498] on button "Вибрати" at bounding box center [714, 516] width 89 height 36
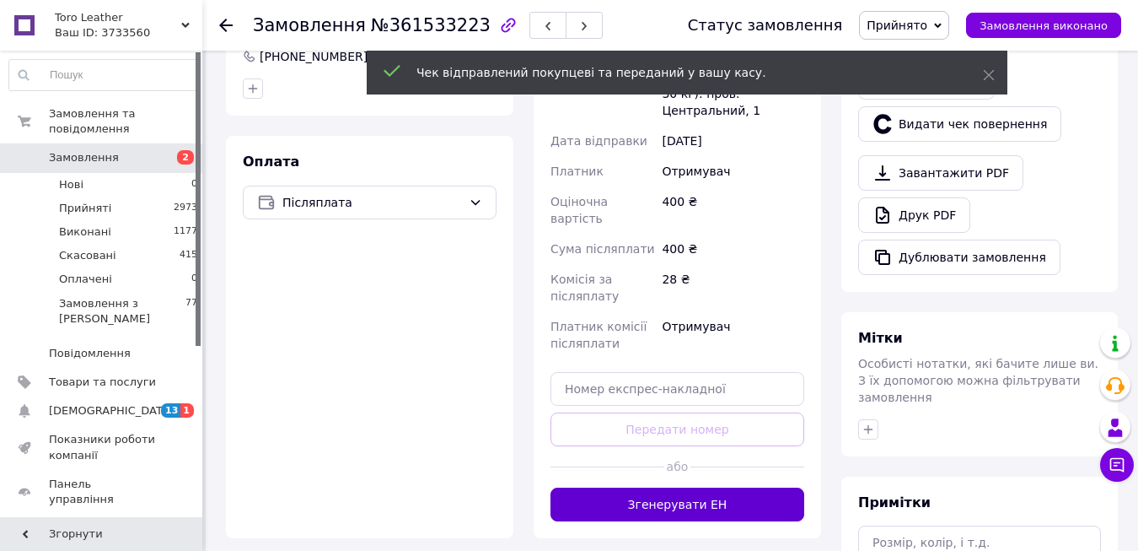
click at [712, 487] on button "Згенерувати ЕН" at bounding box center [678, 504] width 254 height 34
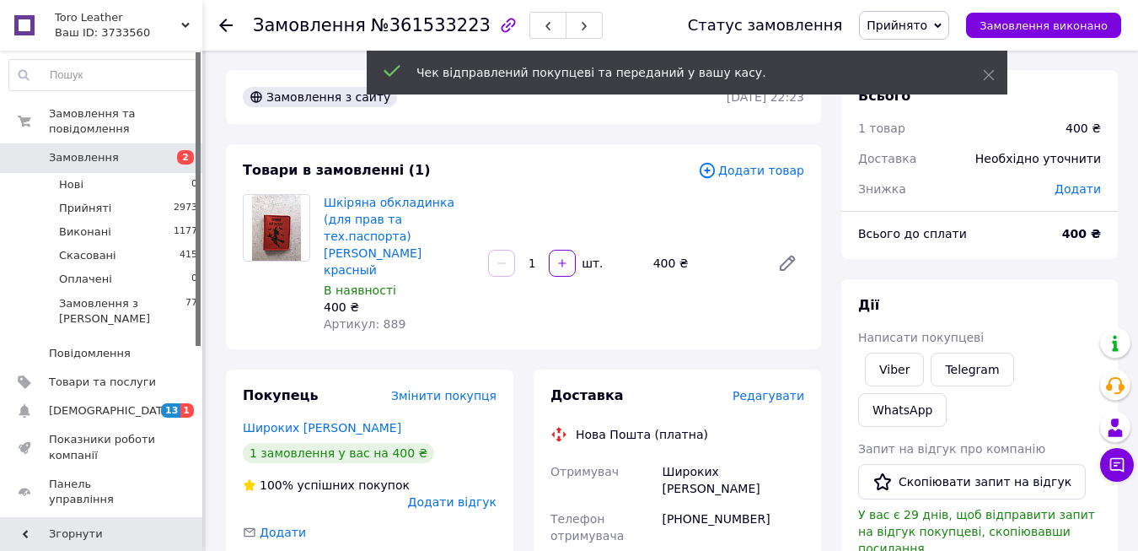
scroll to position [0, 0]
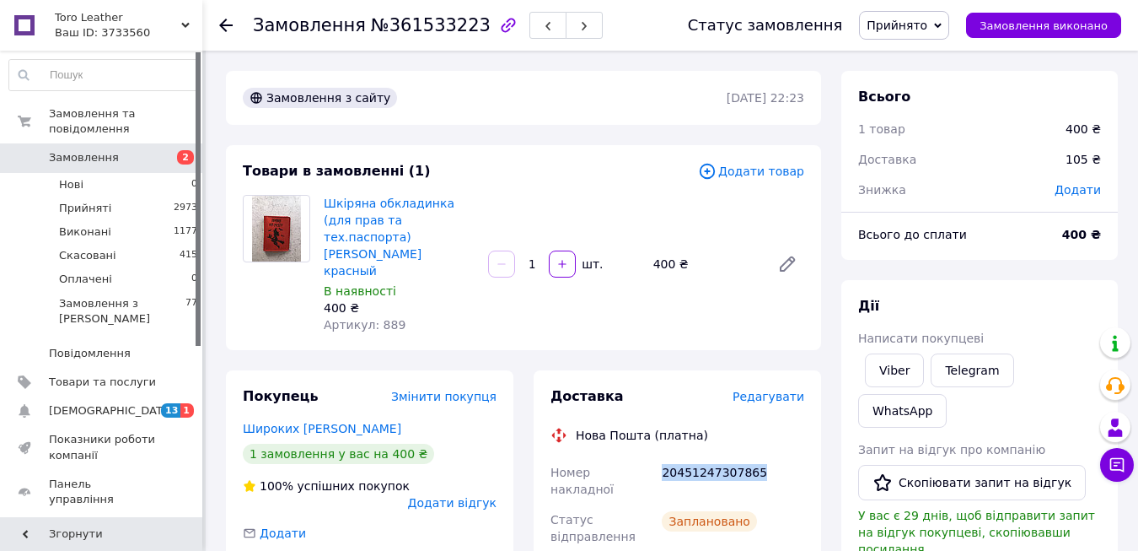
drag, startPoint x: 661, startPoint y: 437, endPoint x: 756, endPoint y: 438, distance: 94.5
click at [756, 457] on div "20451247307865" at bounding box center [733, 480] width 149 height 47
copy div "20451247307865"
click at [100, 143] on link "Замовлення 2" at bounding box center [103, 157] width 207 height 29
